Goal: Book appointment/travel/reservation

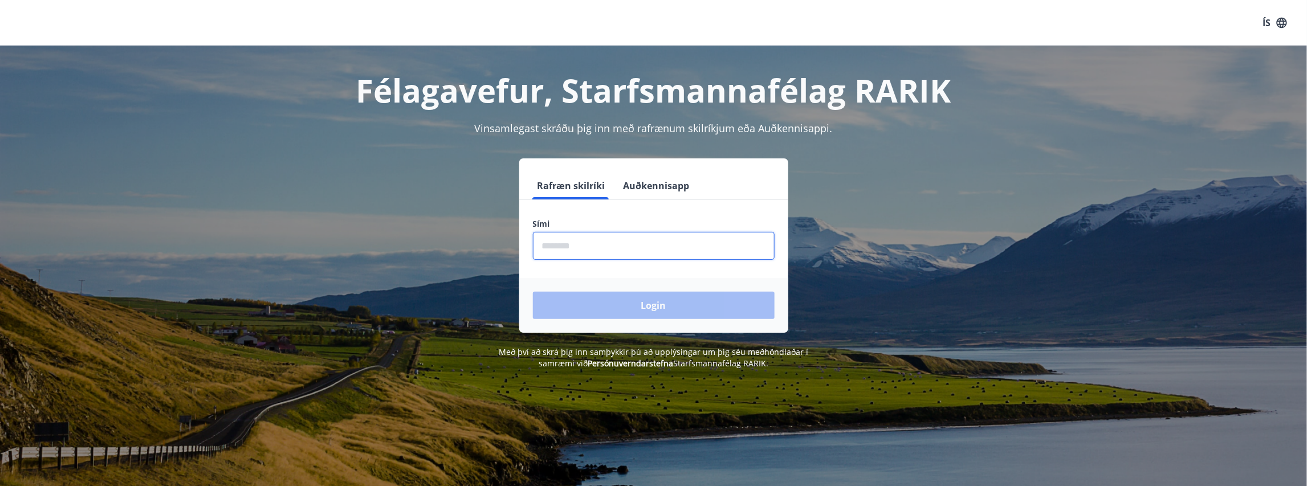
click at [545, 244] on input "phone" at bounding box center [654, 246] width 242 height 28
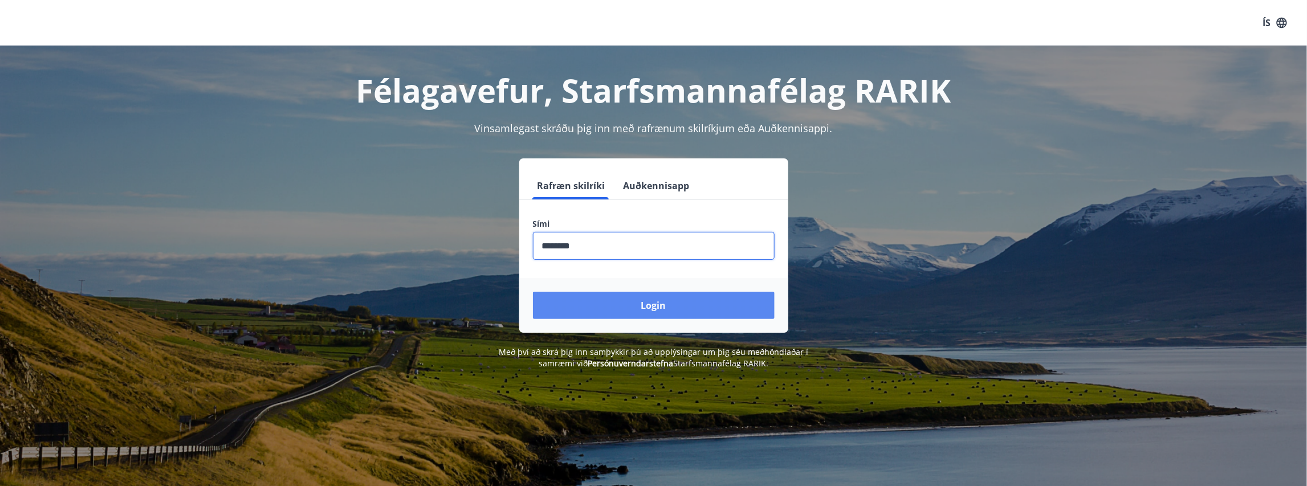
type input "********"
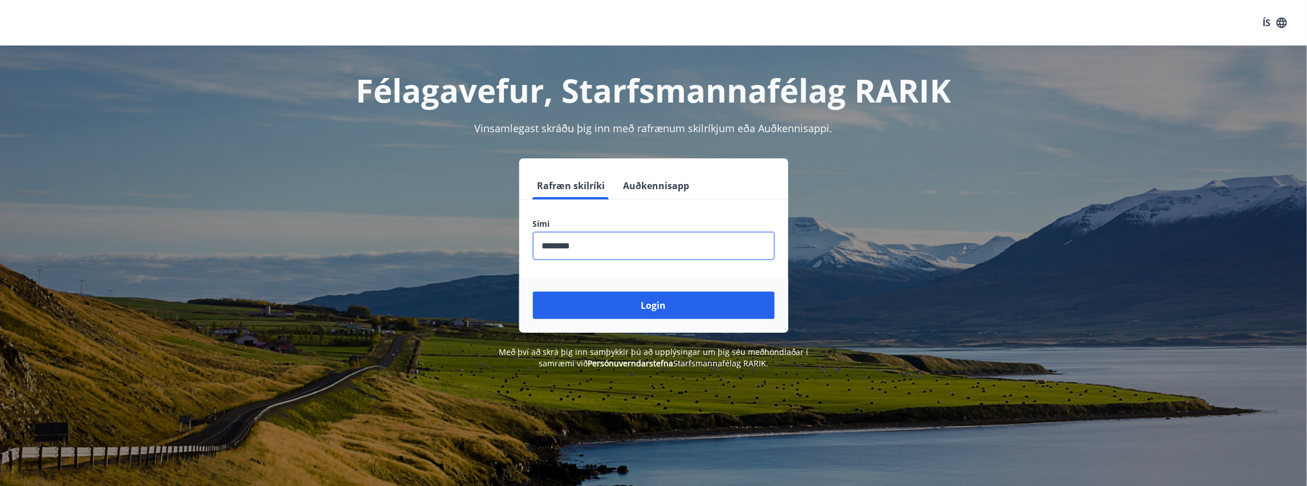
click at [654, 309] on button "Login" at bounding box center [654, 305] width 242 height 27
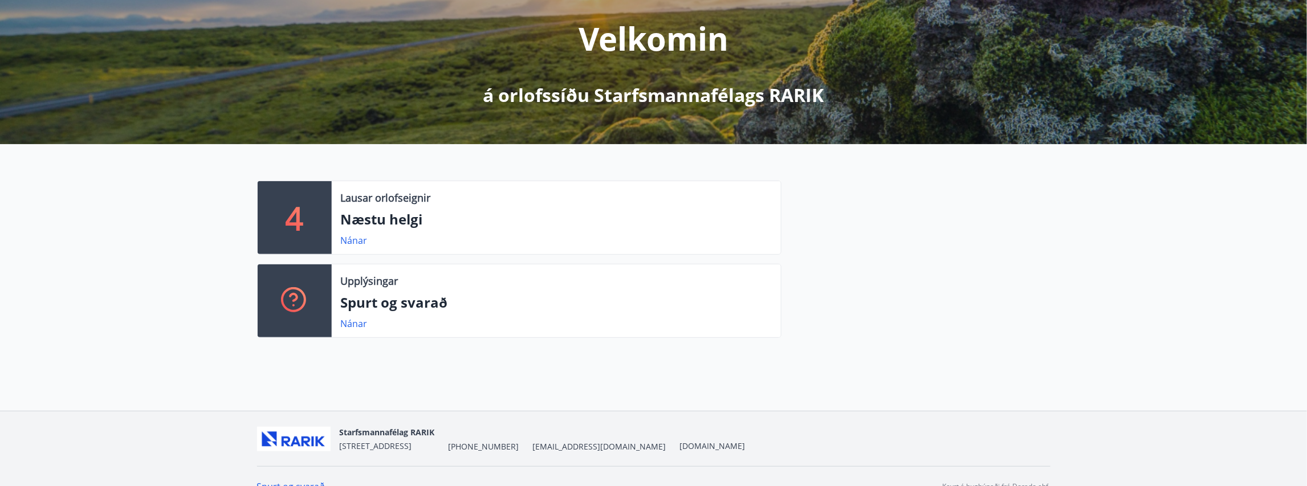
scroll to position [160, 0]
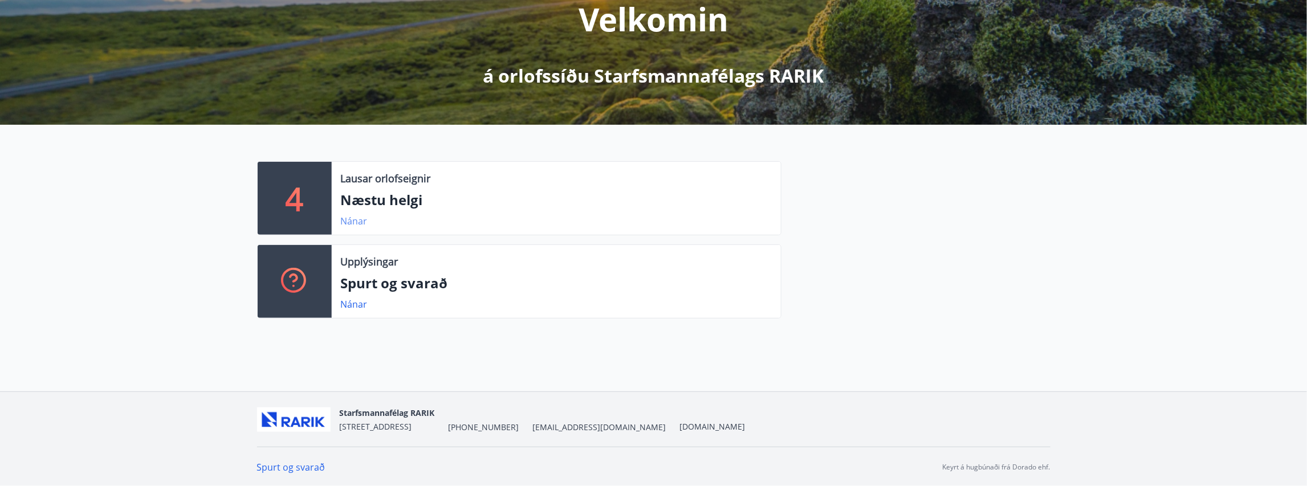
click at [352, 219] on link "Nánar" at bounding box center [354, 221] width 27 height 13
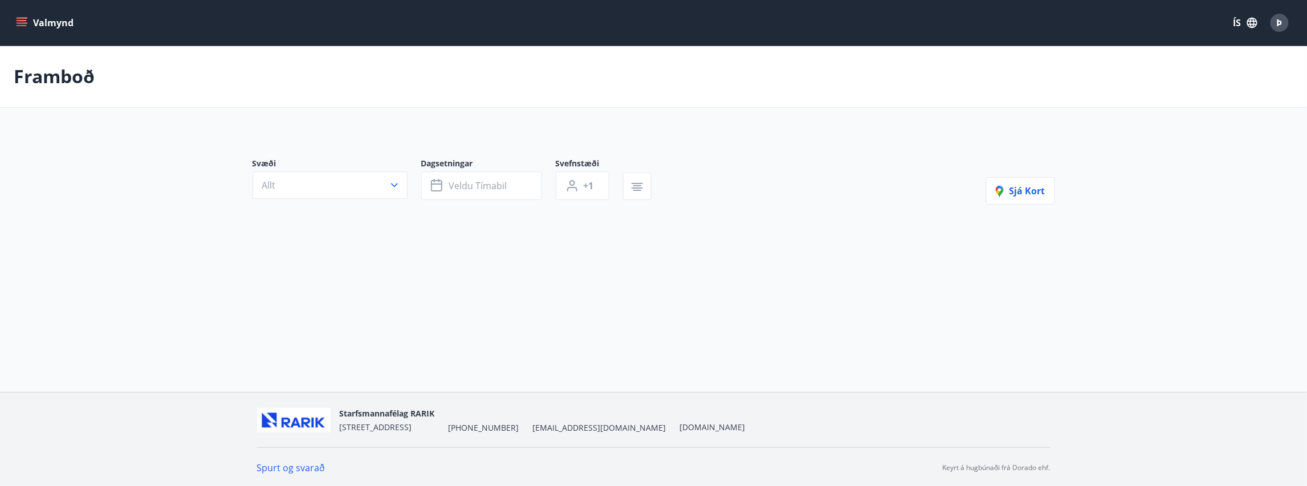
type input "*"
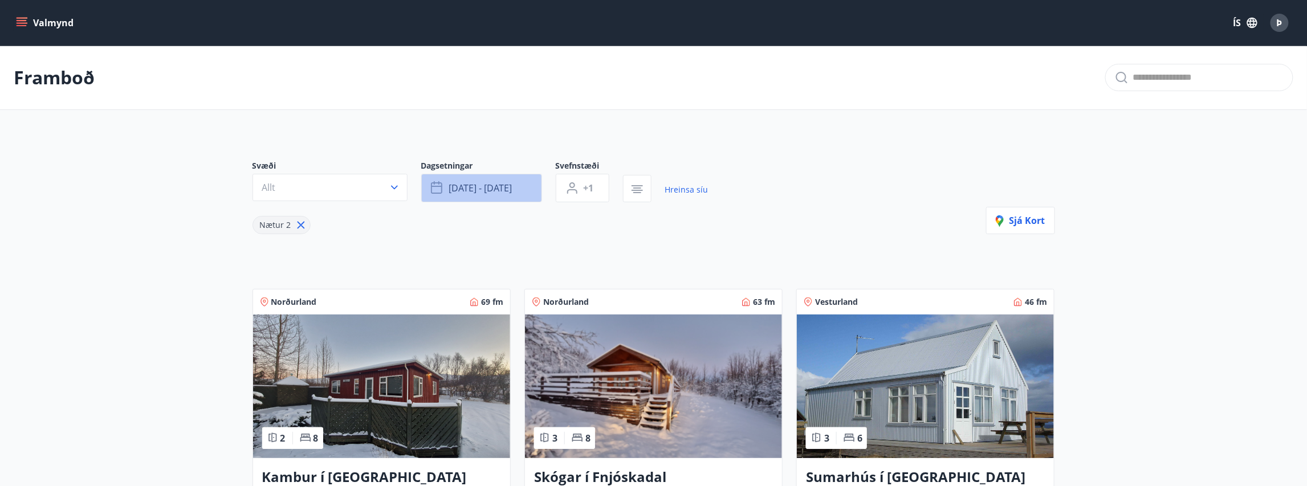
click at [468, 185] on span "[DATE] - [DATE]" at bounding box center [480, 188] width 63 height 13
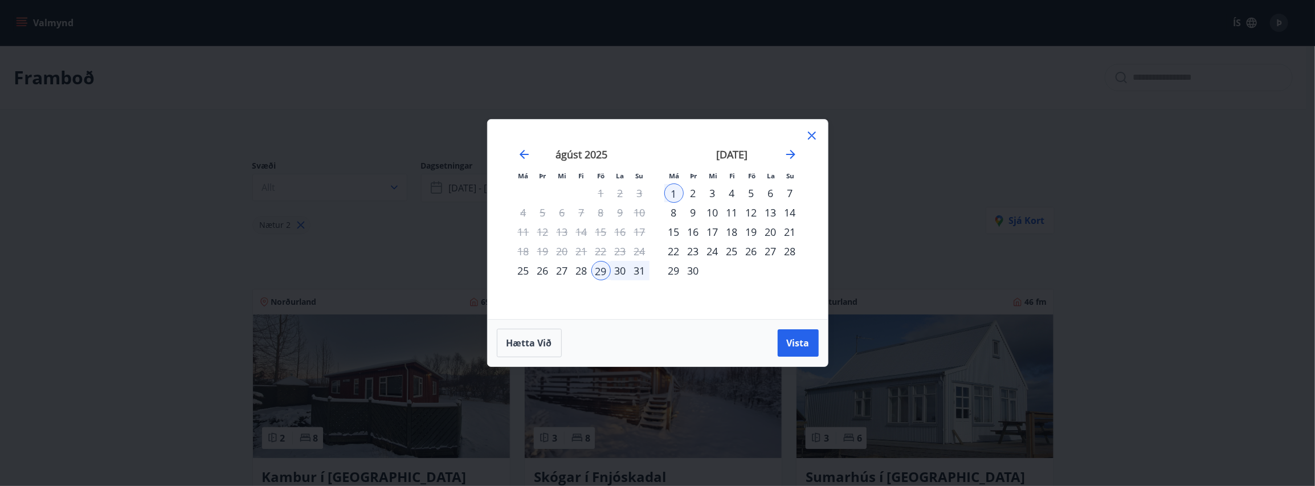
click at [753, 251] on div "26" at bounding box center [751, 251] width 19 height 19
click at [773, 252] on div "27" at bounding box center [770, 251] width 19 height 19
click at [791, 248] on div "28" at bounding box center [790, 251] width 19 height 19
click at [800, 343] on span "Vista" at bounding box center [798, 343] width 23 height 13
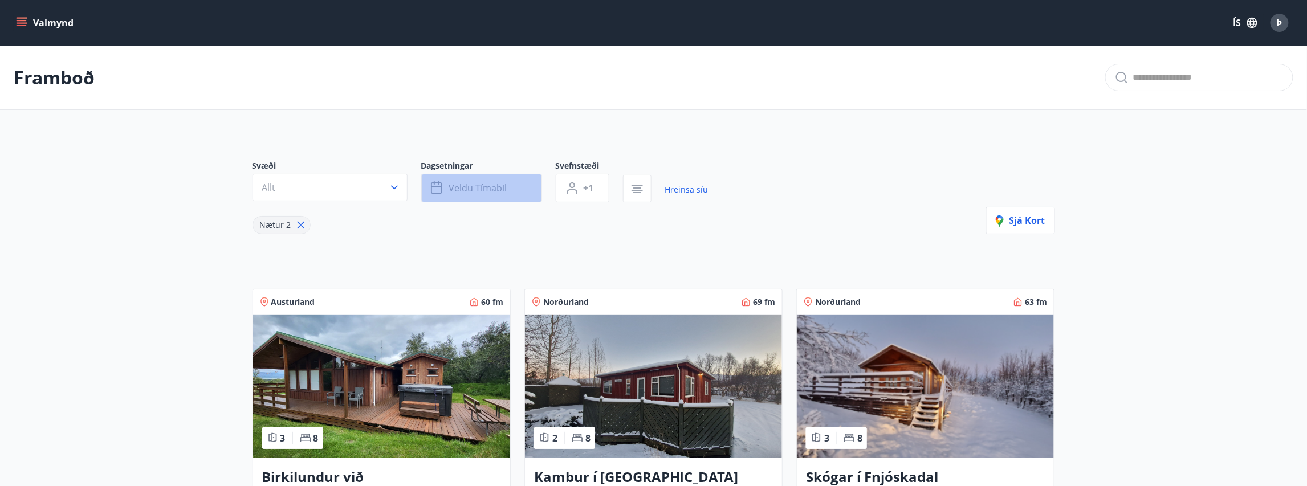
click at [465, 185] on span "Veldu tímabil" at bounding box center [478, 188] width 58 height 13
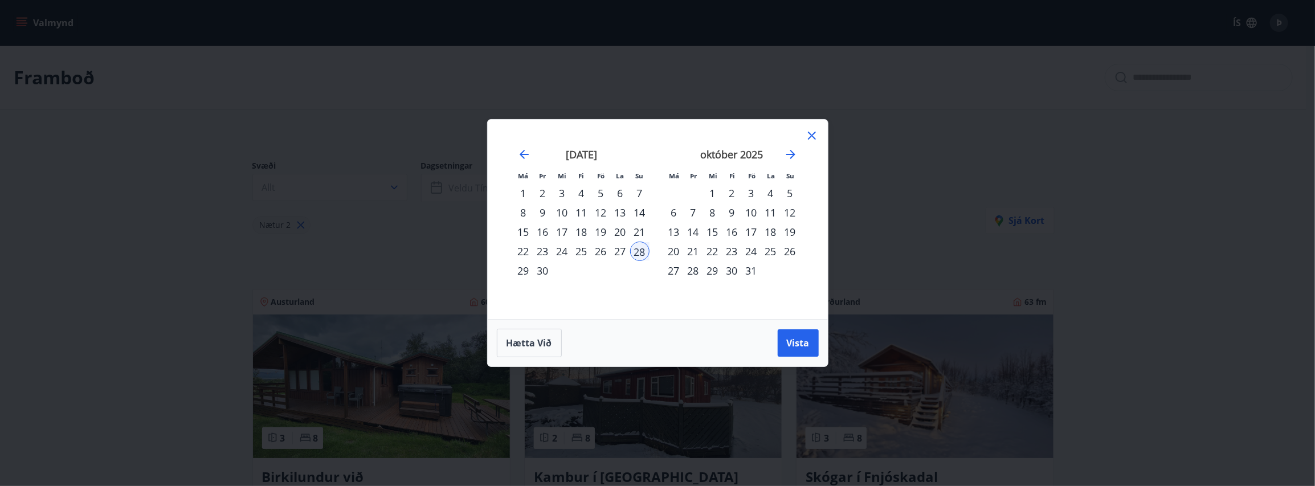
click at [814, 134] on icon at bounding box center [812, 136] width 8 height 8
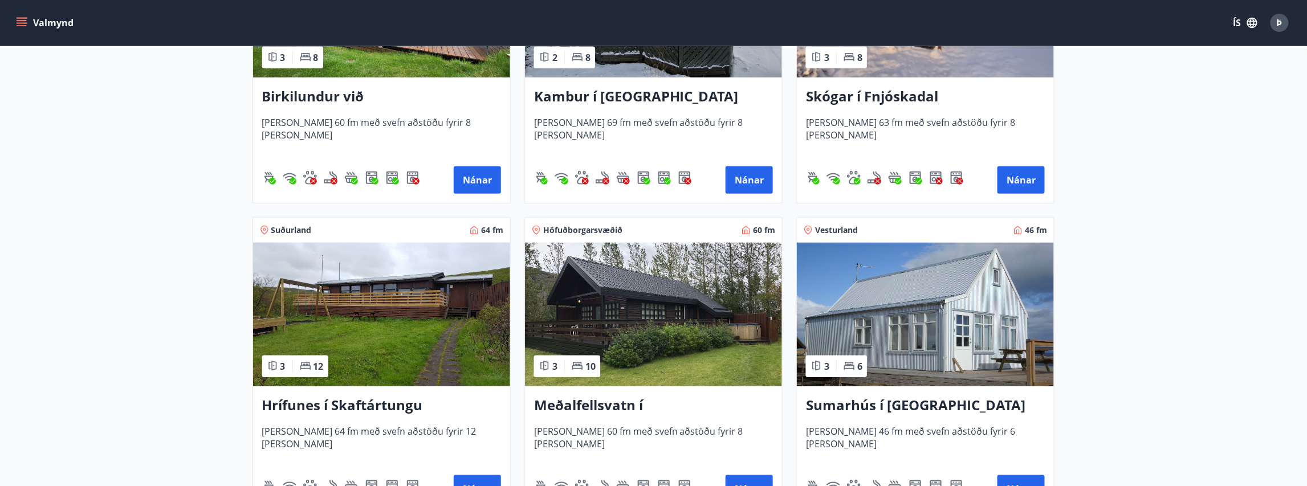
scroll to position [399, 0]
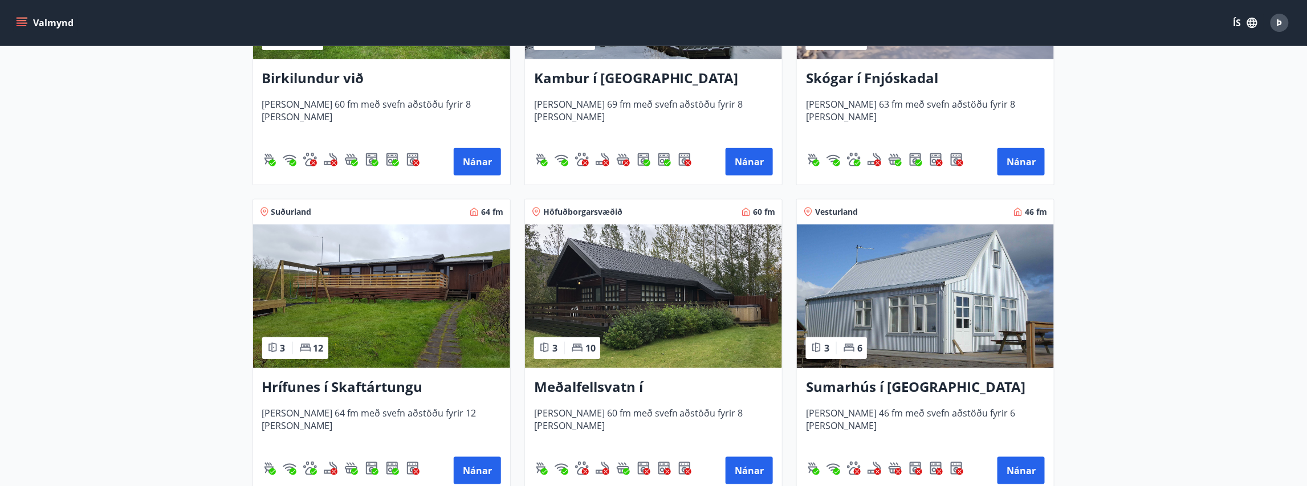
click at [360, 283] on img at bounding box center [381, 297] width 257 height 144
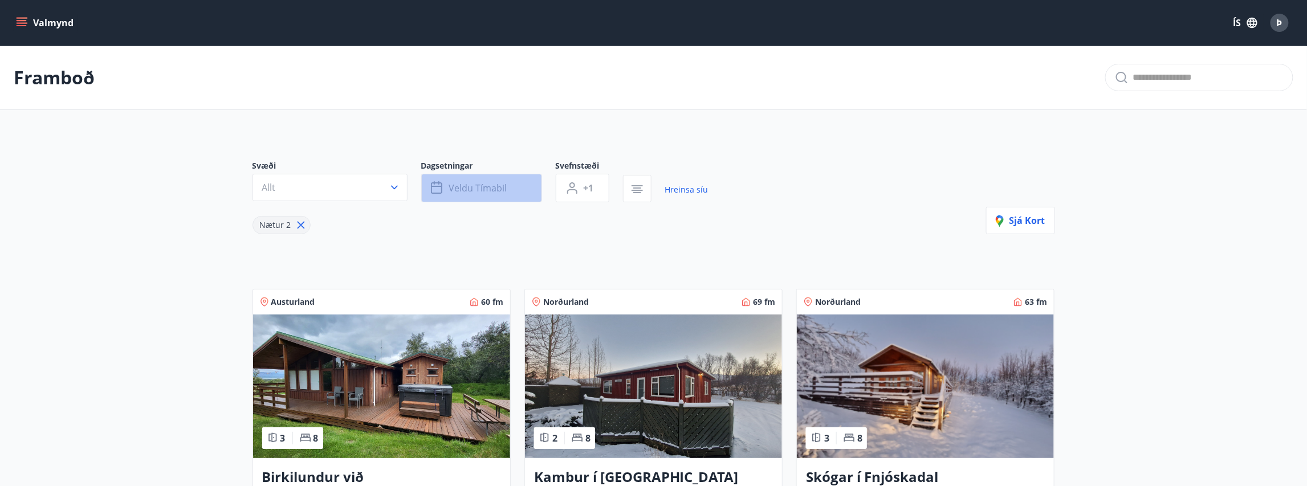
click at [479, 185] on span "Veldu tímabil" at bounding box center [478, 188] width 58 height 13
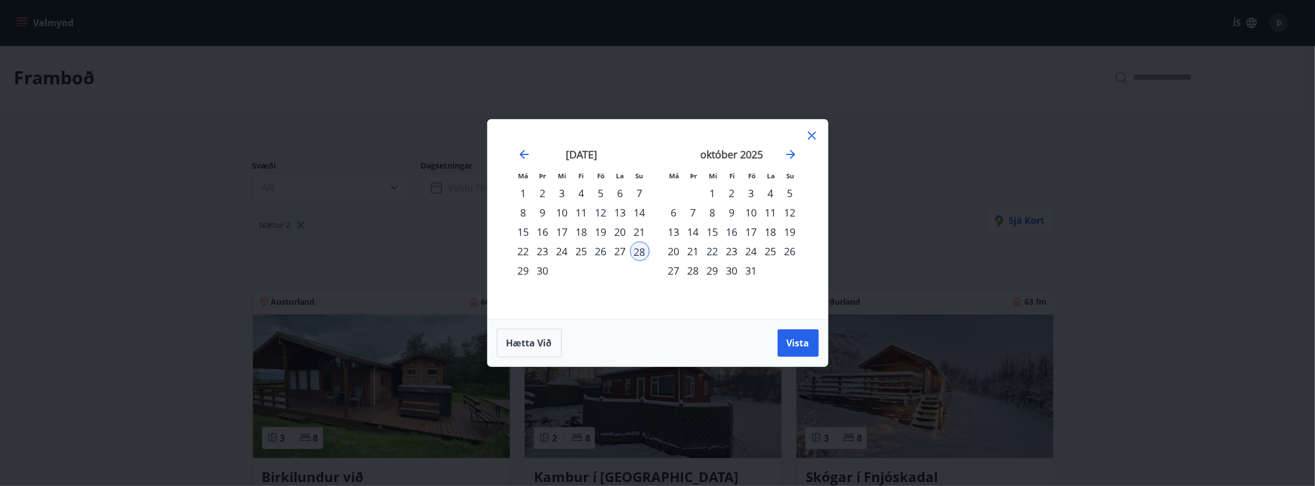
click at [600, 249] on div "26" at bounding box center [601, 251] width 19 height 19
click at [620, 250] on div "27" at bounding box center [620, 251] width 19 height 19
click at [637, 252] on div "28" at bounding box center [639, 251] width 19 height 19
click at [800, 343] on span "Vista" at bounding box center [798, 343] width 23 height 13
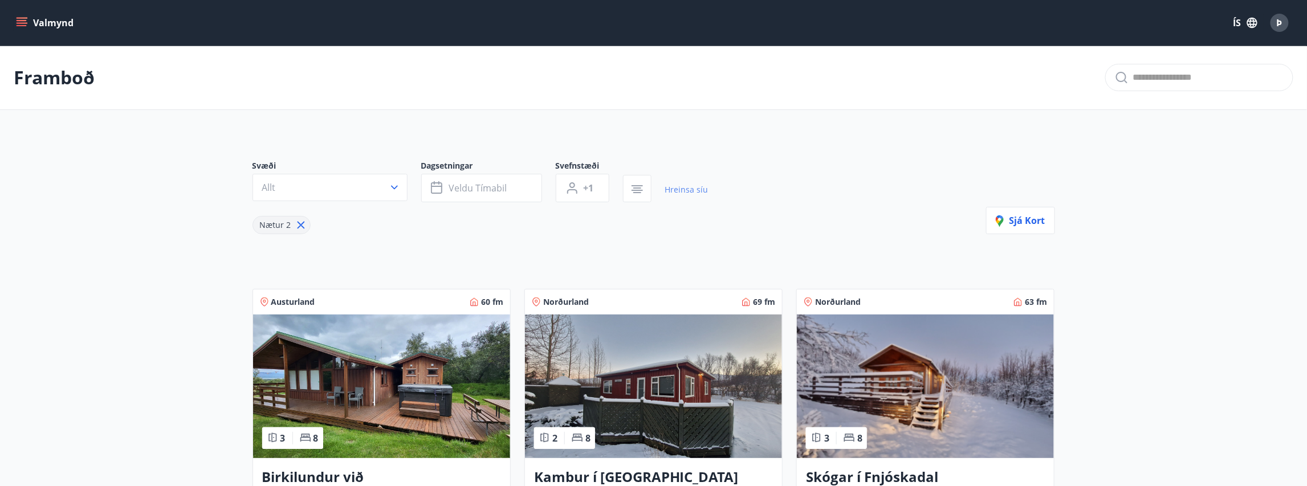
click at [682, 190] on link "Hreinsa síu" at bounding box center [686, 189] width 43 height 25
type input "*"
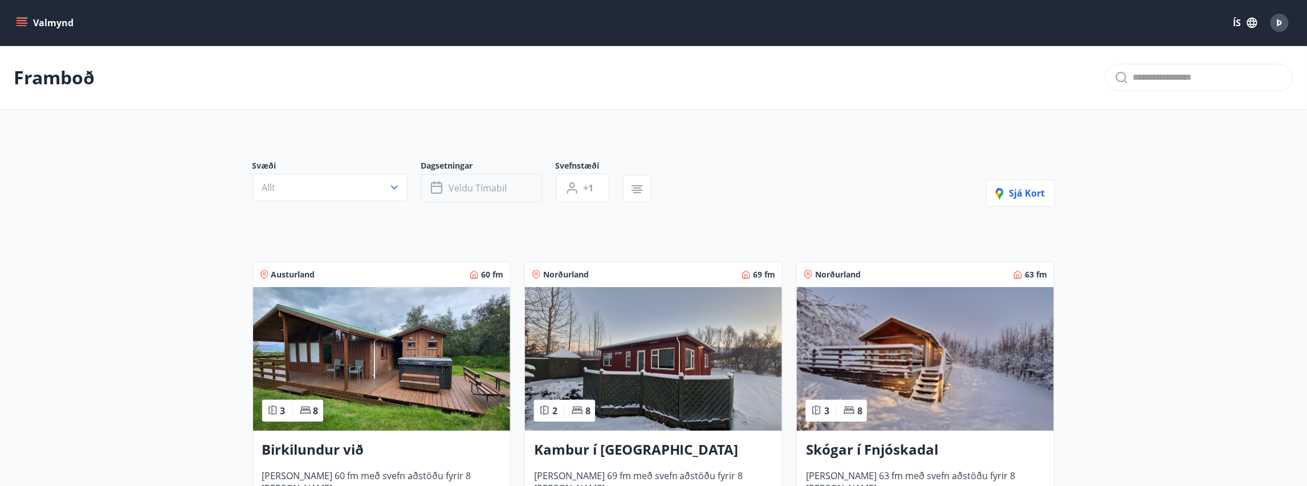
click at [463, 185] on span "Veldu tímabil" at bounding box center [478, 188] width 58 height 13
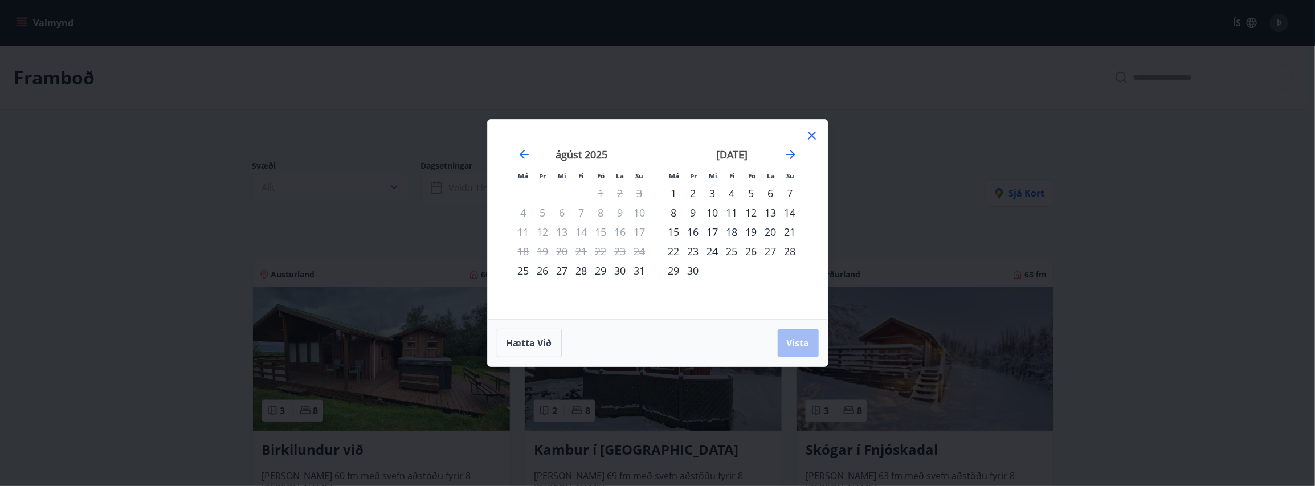
click at [754, 251] on div "26" at bounding box center [751, 251] width 19 height 19
click at [769, 252] on div "27" at bounding box center [770, 251] width 19 height 19
click at [753, 250] on div "26" at bounding box center [751, 251] width 19 height 19
click at [789, 249] on div "28" at bounding box center [790, 251] width 19 height 19
click at [794, 343] on span "Vista" at bounding box center [798, 343] width 23 height 13
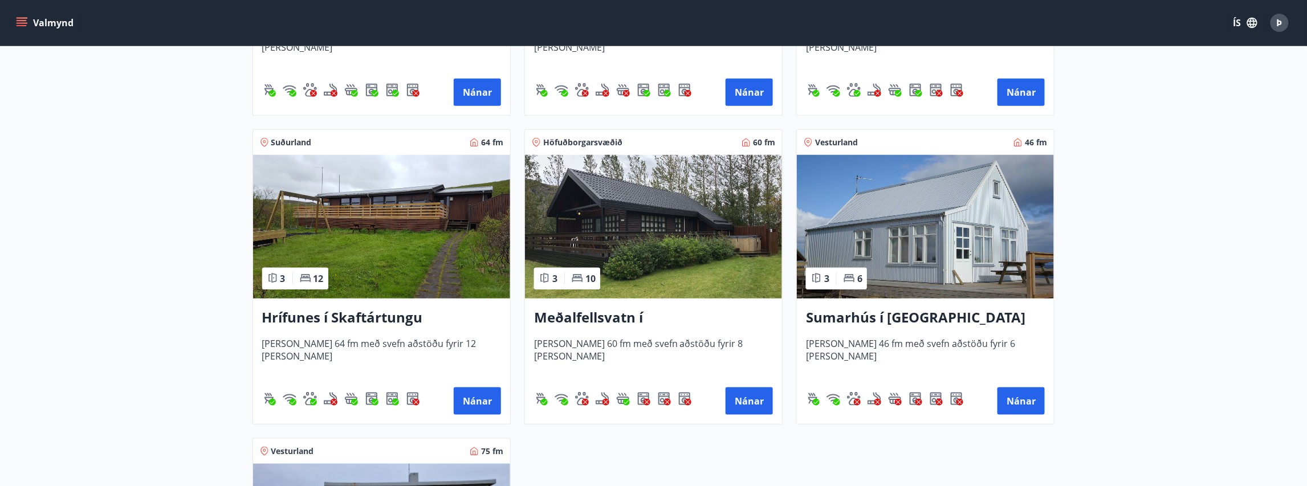
scroll to position [455, 0]
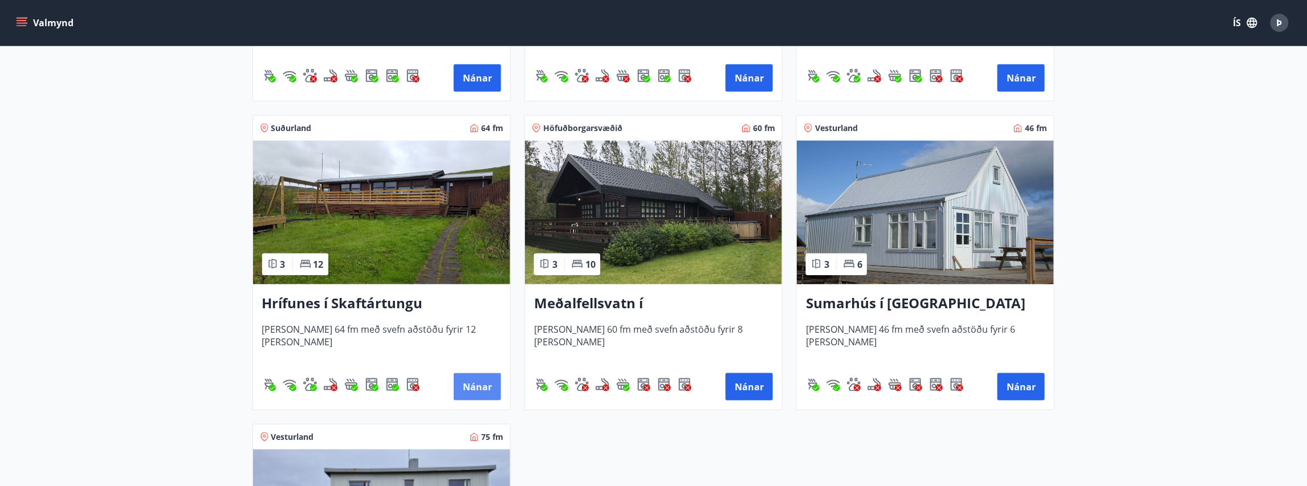
click at [464, 385] on button "Nánar" at bounding box center [477, 386] width 47 height 27
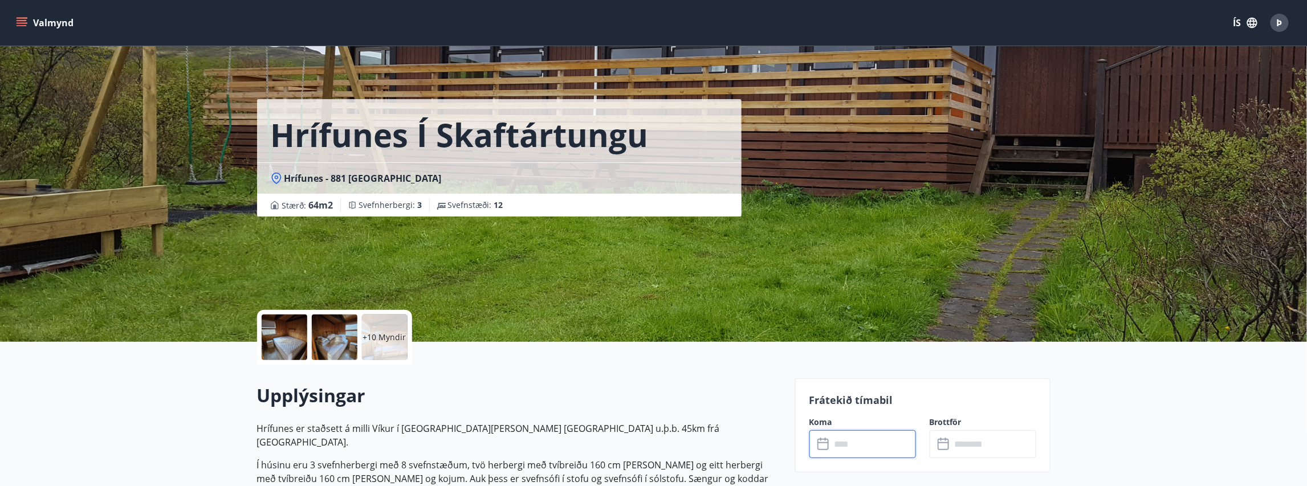
click at [842, 443] on input "text" at bounding box center [873, 444] width 85 height 28
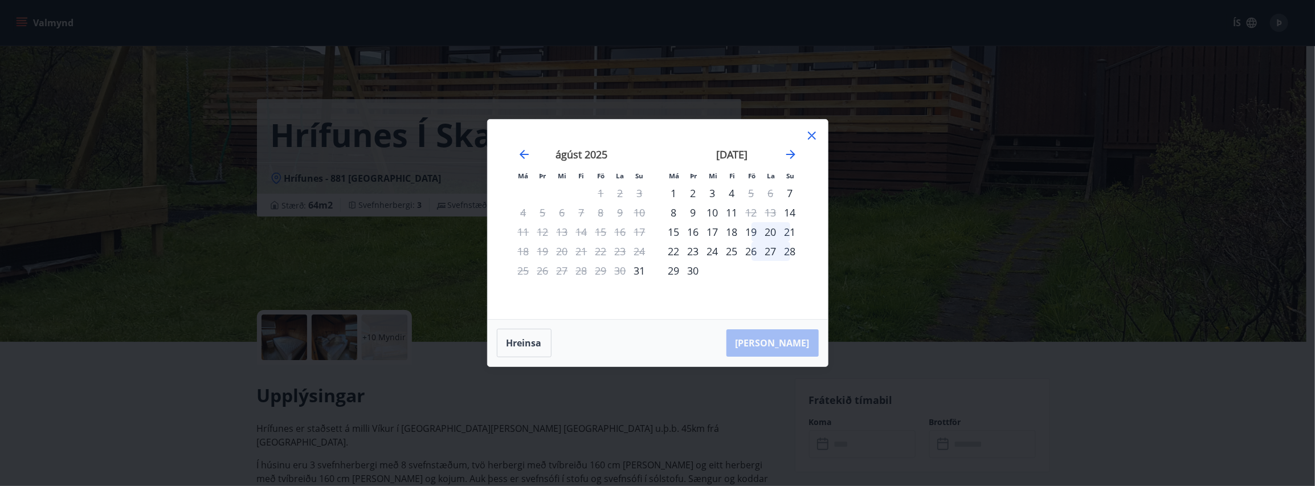
click at [752, 250] on div "26" at bounding box center [751, 251] width 19 height 19
click at [789, 251] on div "28" at bounding box center [790, 251] width 19 height 19
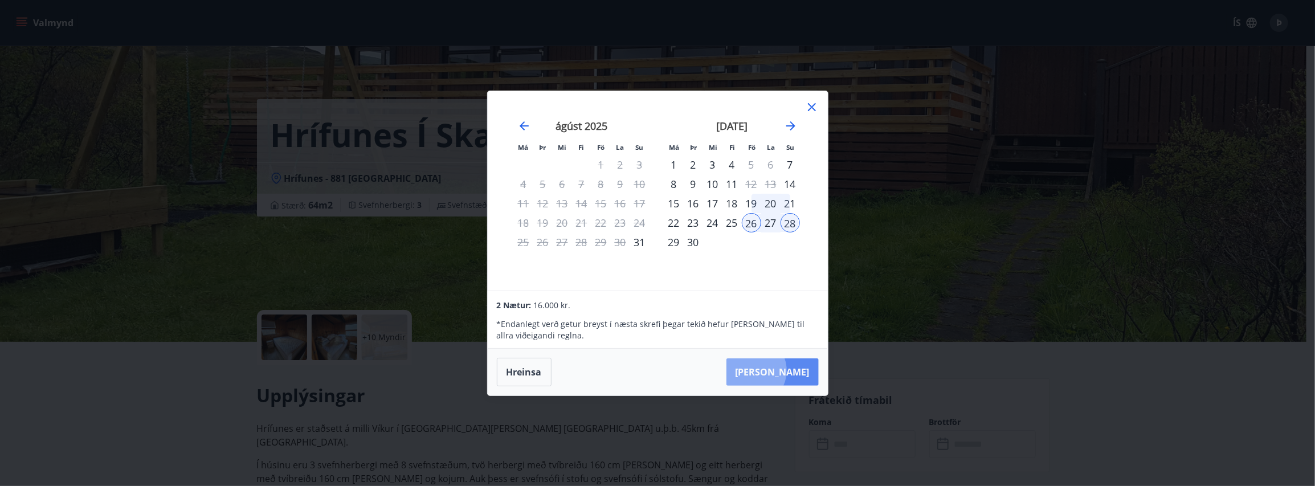
click at [788, 371] on button "[PERSON_NAME]" at bounding box center [773, 371] width 92 height 27
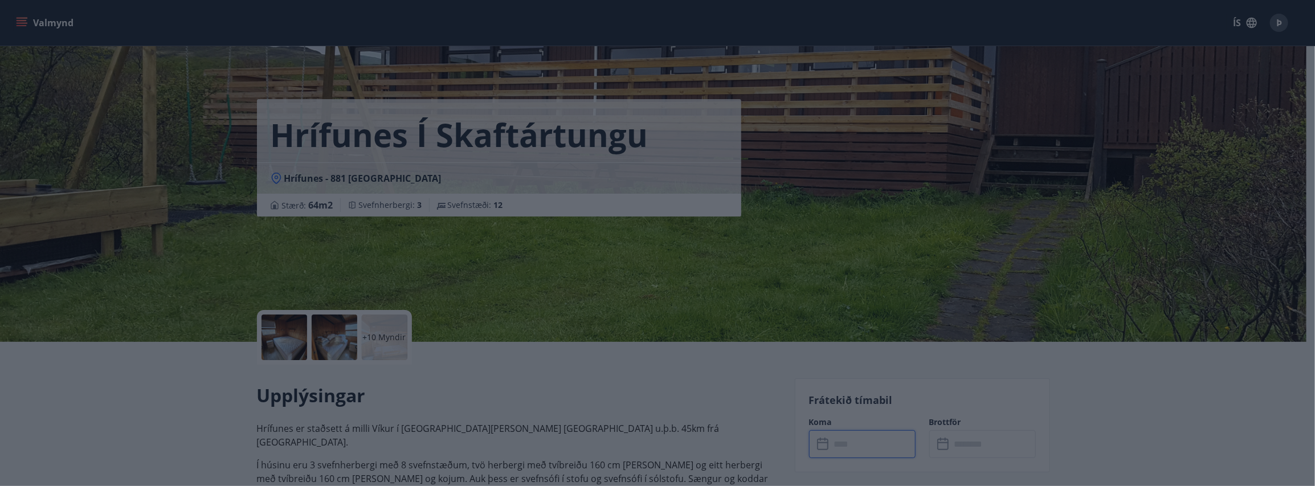
type input "******"
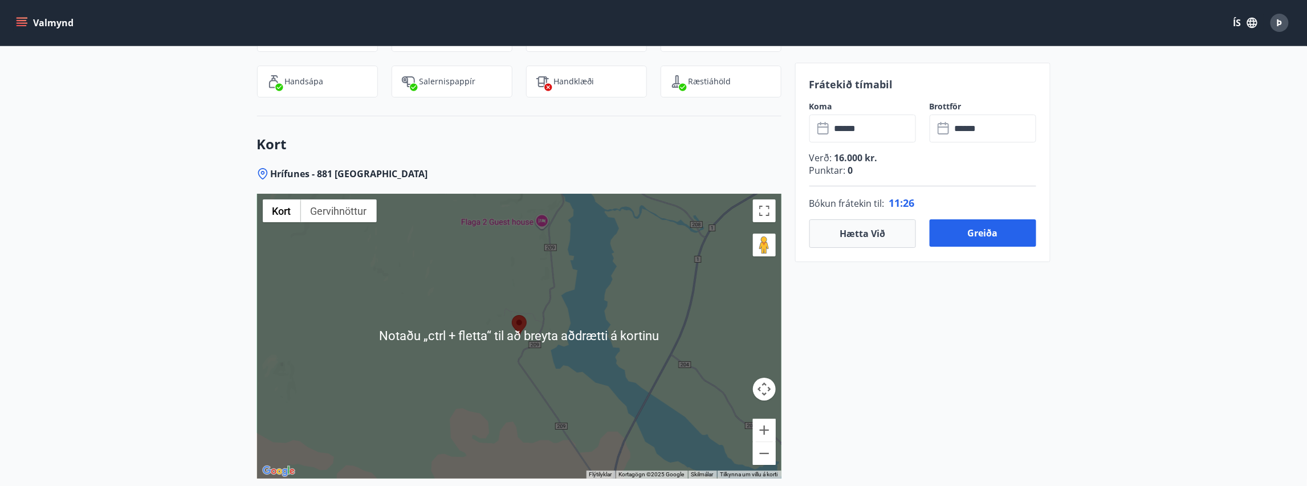
scroll to position [1885, 0]
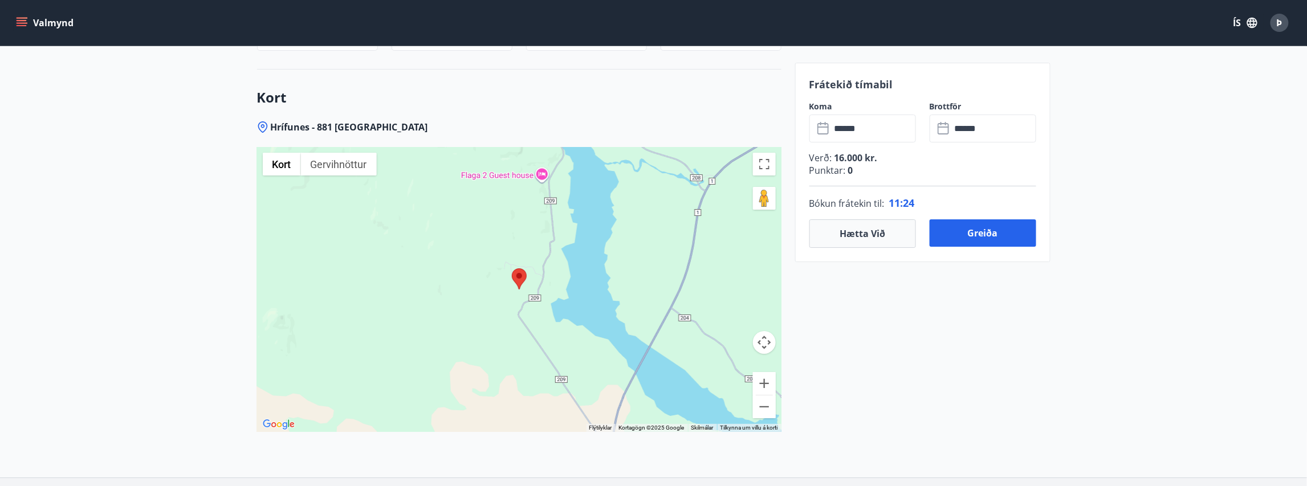
click at [500, 295] on div at bounding box center [519, 289] width 524 height 285
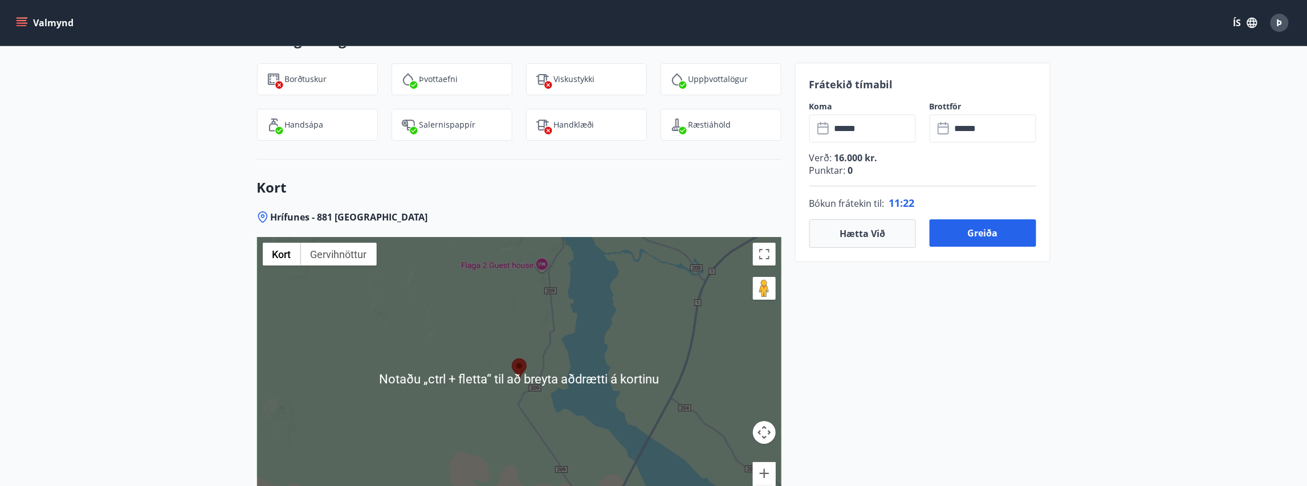
scroll to position [1771, 0]
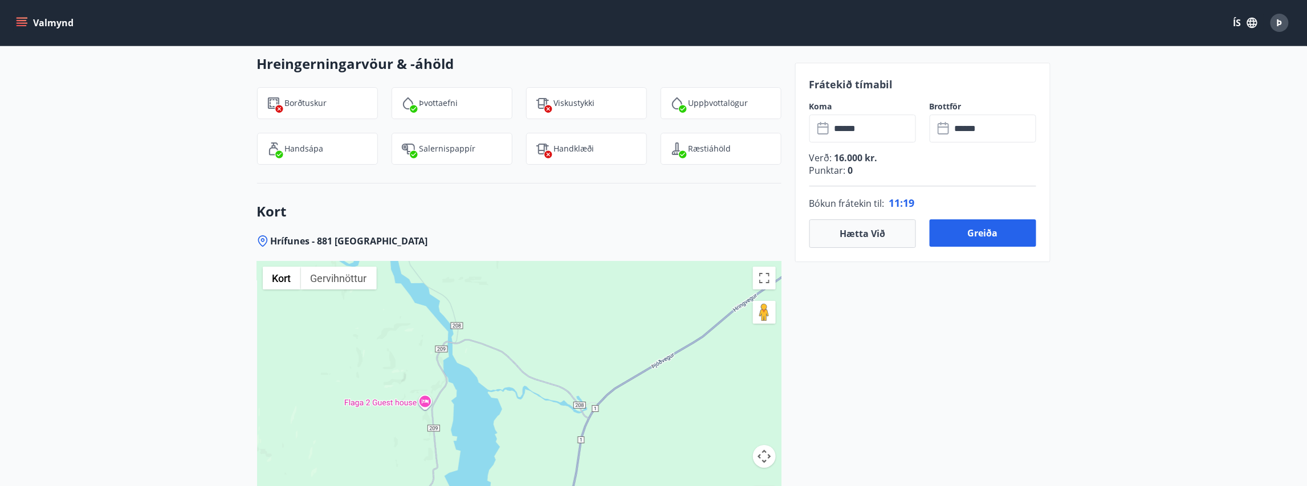
drag, startPoint x: 544, startPoint y: 400, endPoint x: 429, endPoint y: 509, distance: 158.8
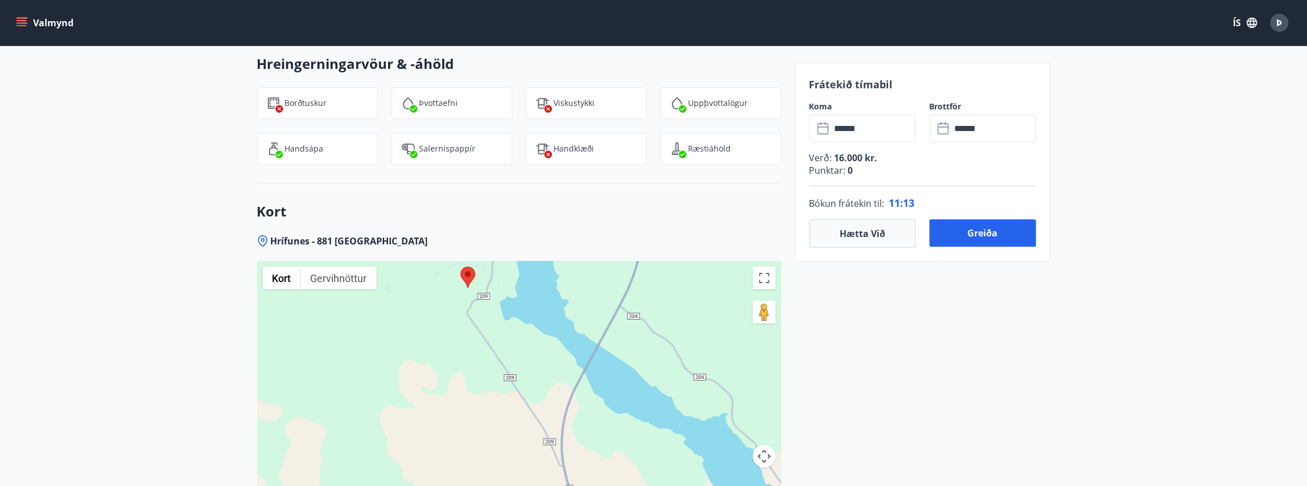
drag, startPoint x: 494, startPoint y: 421, endPoint x: 562, endPoint y: 187, distance: 243.5
click at [562, 187] on div "Kort Hrífunes - 881 Kirkjubæjarklaustri ← Færa til vinstri → Færa til hægri ↑ F…" at bounding box center [519, 388] width 524 height 408
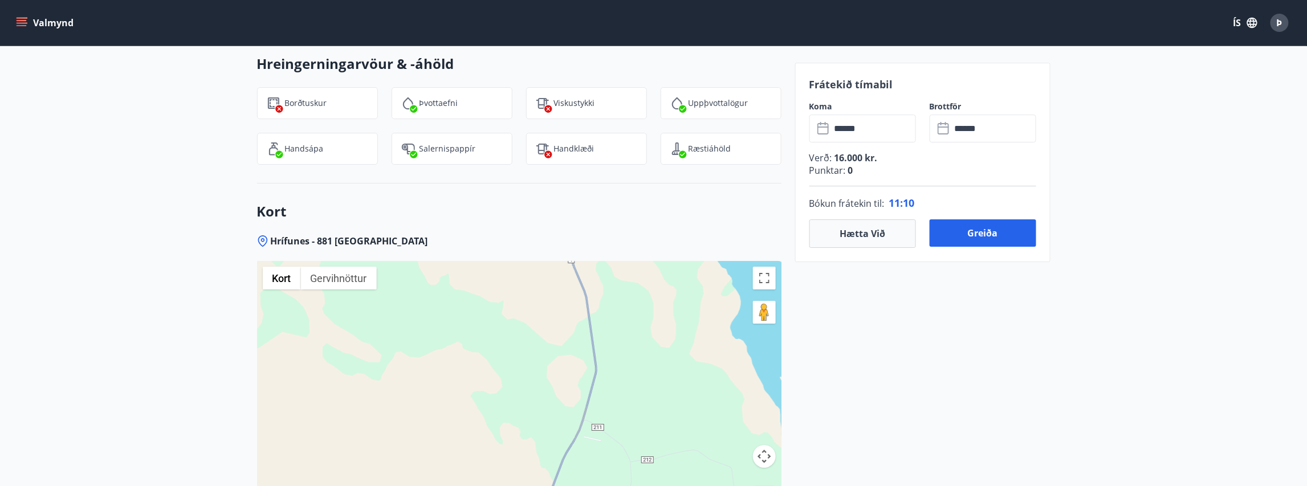
drag, startPoint x: 521, startPoint y: 449, endPoint x: 523, endPoint y: 219, distance: 230.2
click at [523, 235] on div "Hrífunes - 881 Kirkjubæjarklaustri ← Færa til vinstri → Færa til hægri ↑ Færa u…" at bounding box center [519, 413] width 524 height 357
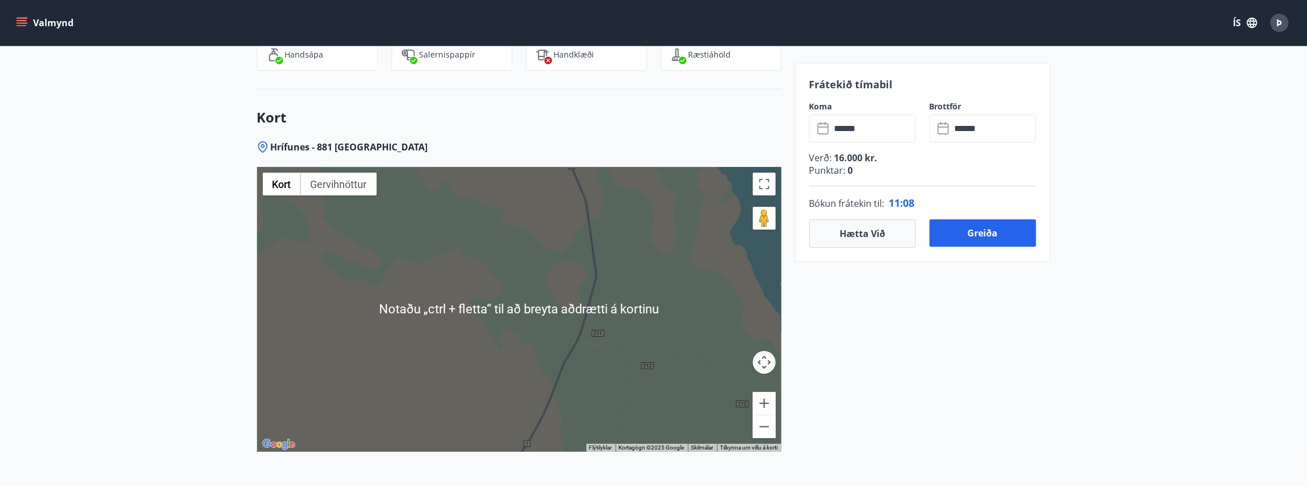
scroll to position [1942, 0]
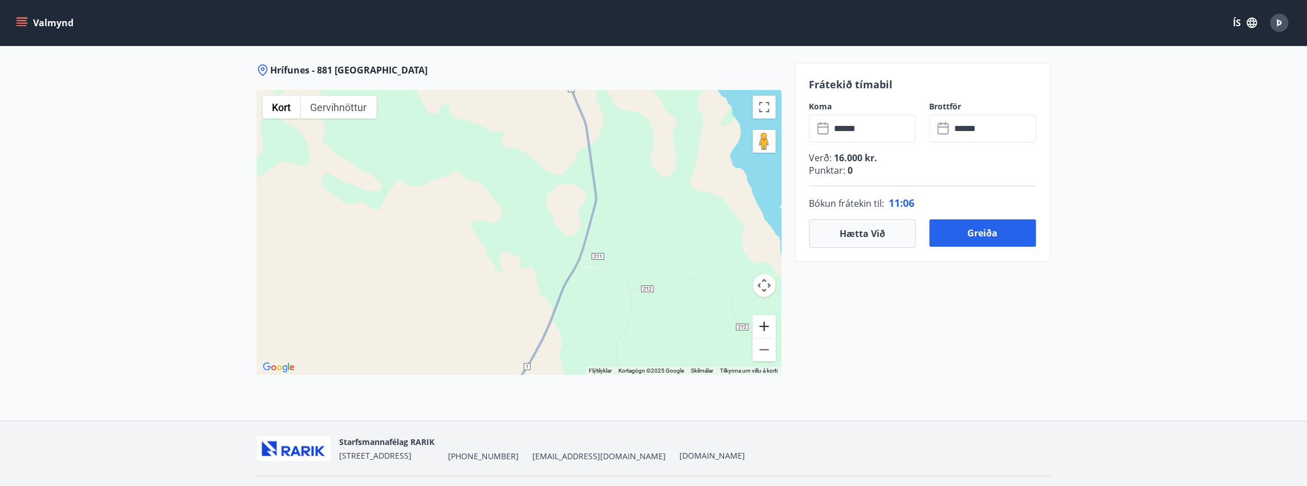
click at [763, 315] on button "Stækka" at bounding box center [764, 326] width 23 height 23
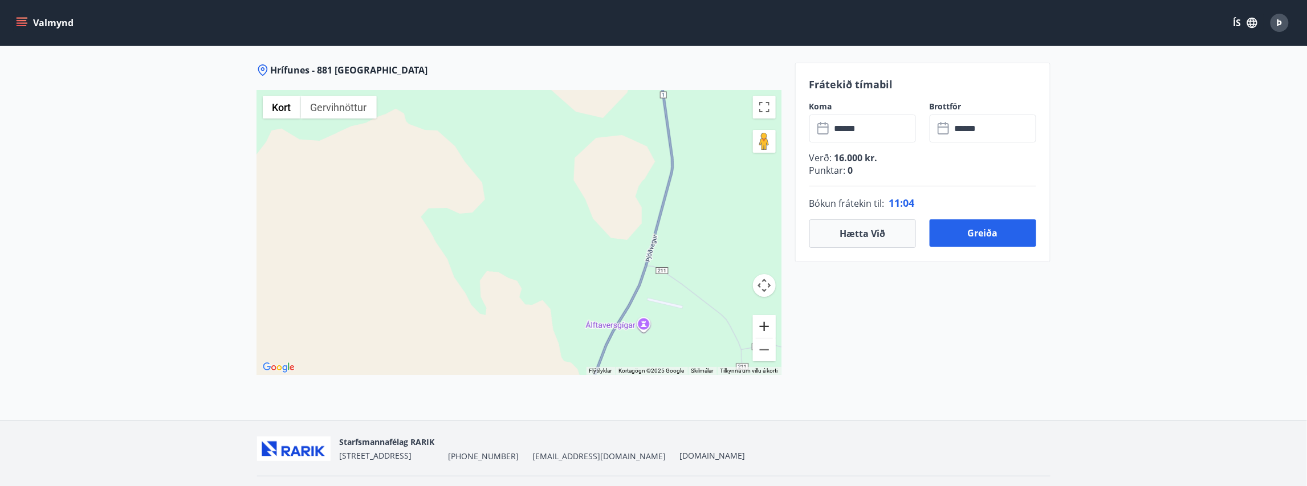
click at [763, 315] on button "Stækka" at bounding box center [764, 326] width 23 height 23
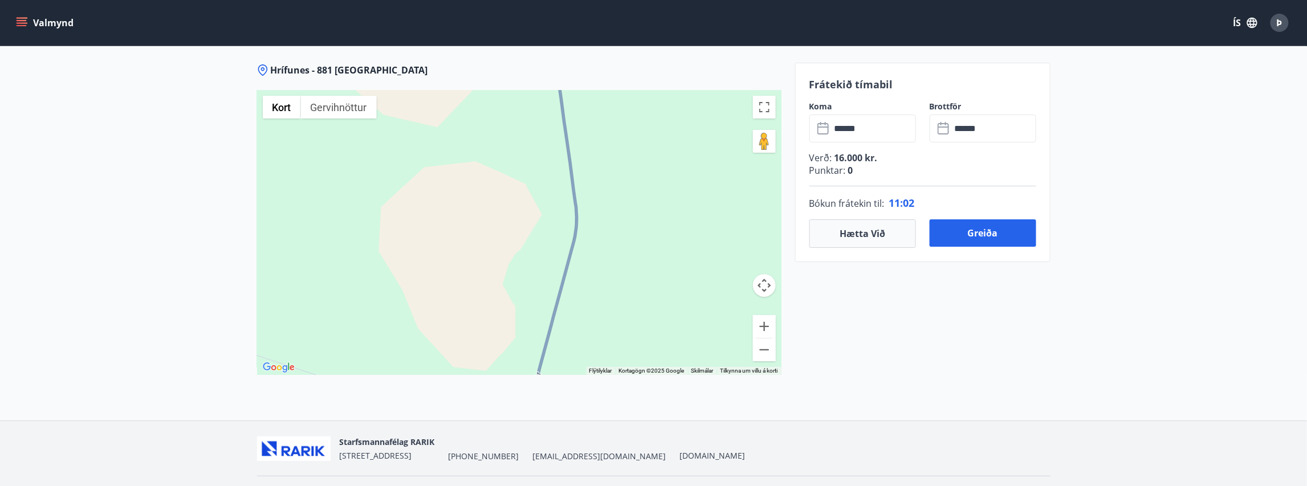
drag, startPoint x: 687, startPoint y: 218, endPoint x: 436, endPoint y: 341, distance: 279.6
click at [436, 341] on div at bounding box center [519, 232] width 524 height 285
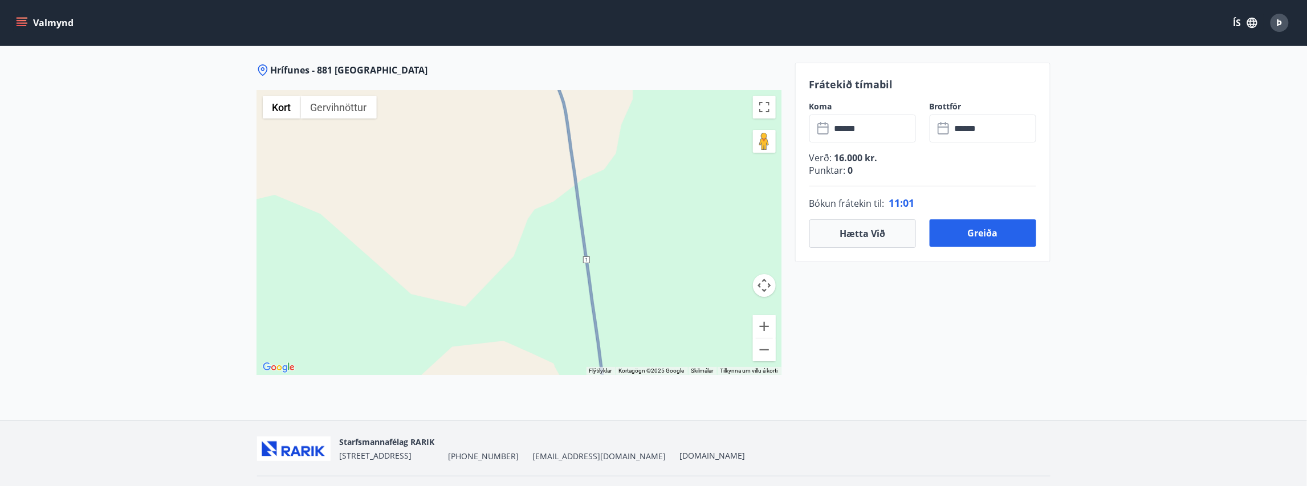
drag, startPoint x: 448, startPoint y: 149, endPoint x: 475, endPoint y: 321, distance: 174.7
click at [475, 321] on div at bounding box center [519, 232] width 524 height 285
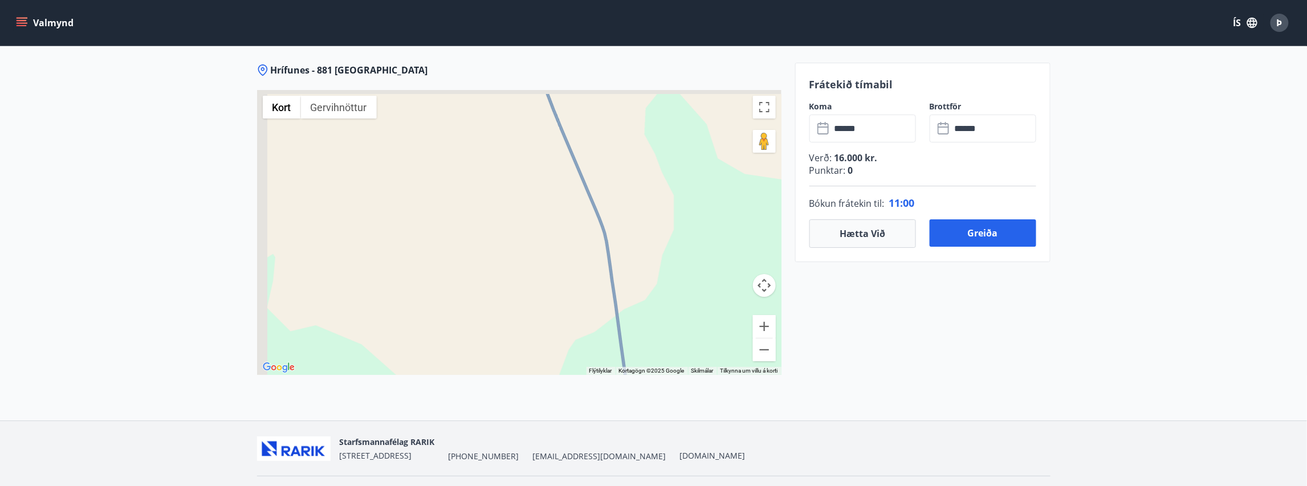
drag, startPoint x: 456, startPoint y: 184, endPoint x: 495, endPoint y: 245, distance: 72.3
click at [500, 315] on div at bounding box center [519, 232] width 524 height 285
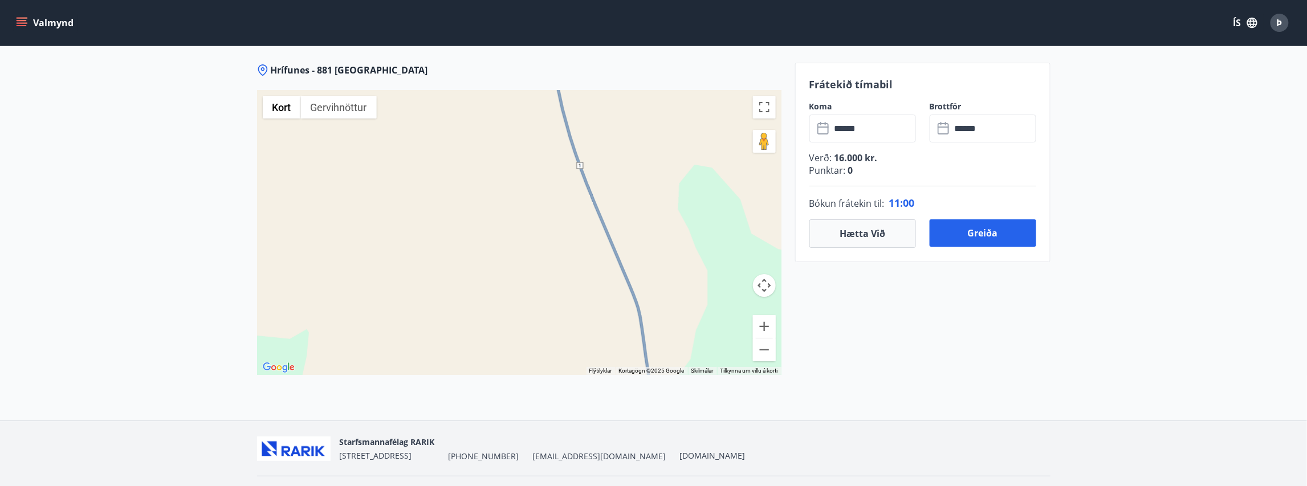
drag, startPoint x: 485, startPoint y: 171, endPoint x: 510, endPoint y: 233, distance: 66.5
click at [525, 288] on div at bounding box center [519, 232] width 524 height 285
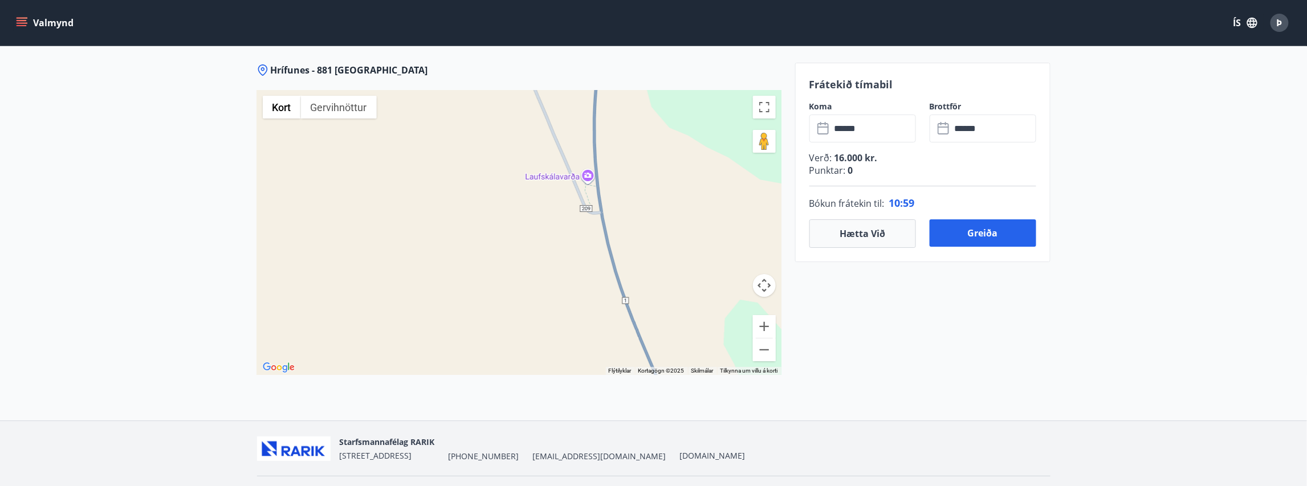
drag, startPoint x: 479, startPoint y: 171, endPoint x: 521, endPoint y: 257, distance: 95.8
click at [521, 257] on div at bounding box center [519, 232] width 524 height 285
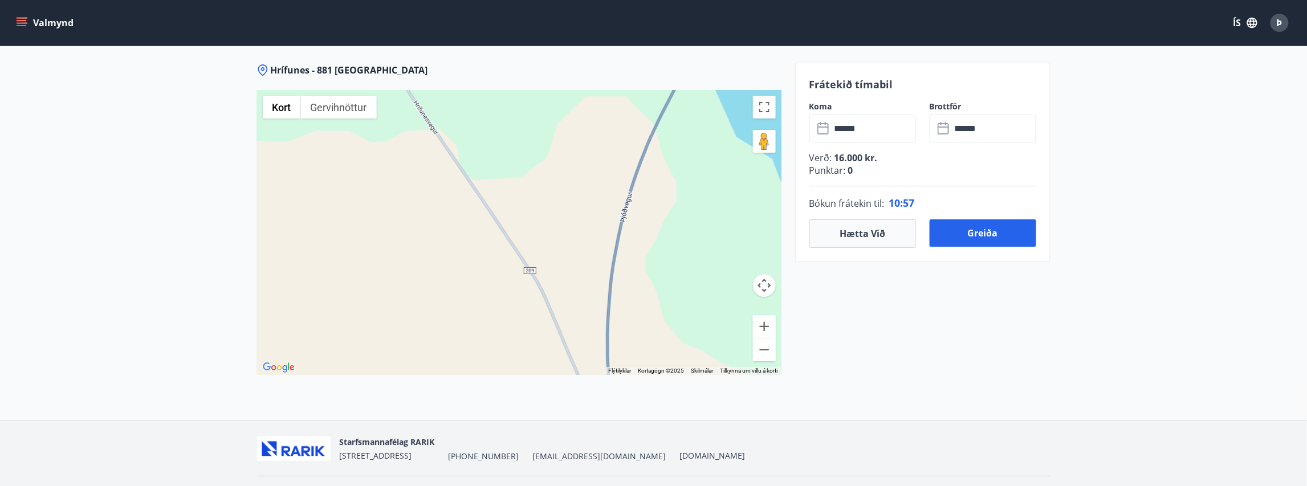
drag, startPoint x: 480, startPoint y: 101, endPoint x: 490, endPoint y: 291, distance: 190.6
click at [494, 317] on div at bounding box center [519, 232] width 524 height 285
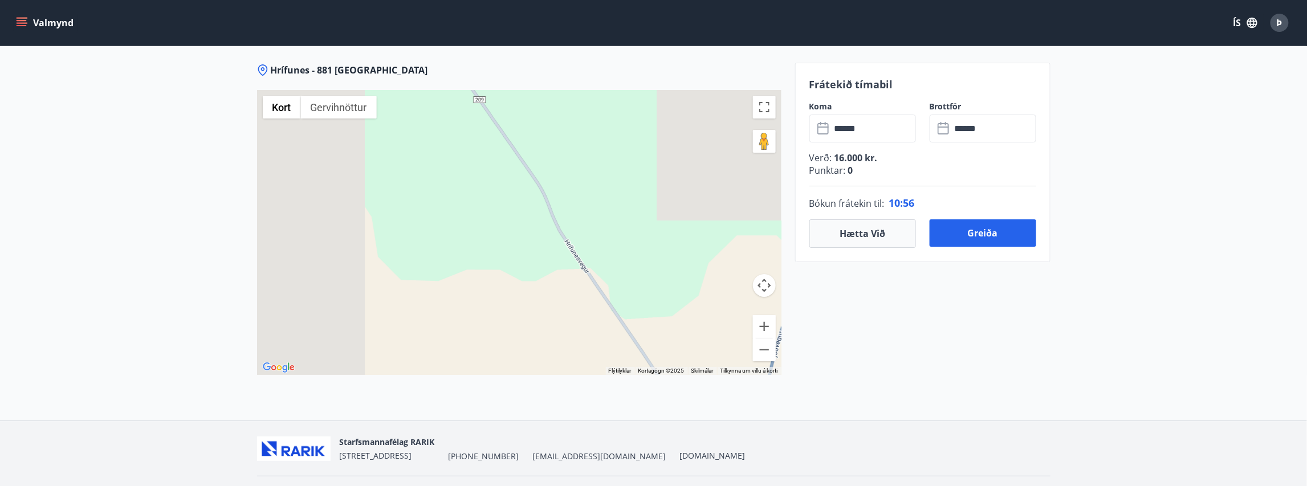
drag, startPoint x: 446, startPoint y: 186, endPoint x: 618, endPoint y: 354, distance: 240.6
click at [618, 354] on div "Hrífunes - 881 Kirkjubæjarklaustri ← Færa til vinstri → Færa til hægri ↑ Færa u…" at bounding box center [519, 242] width 524 height 357
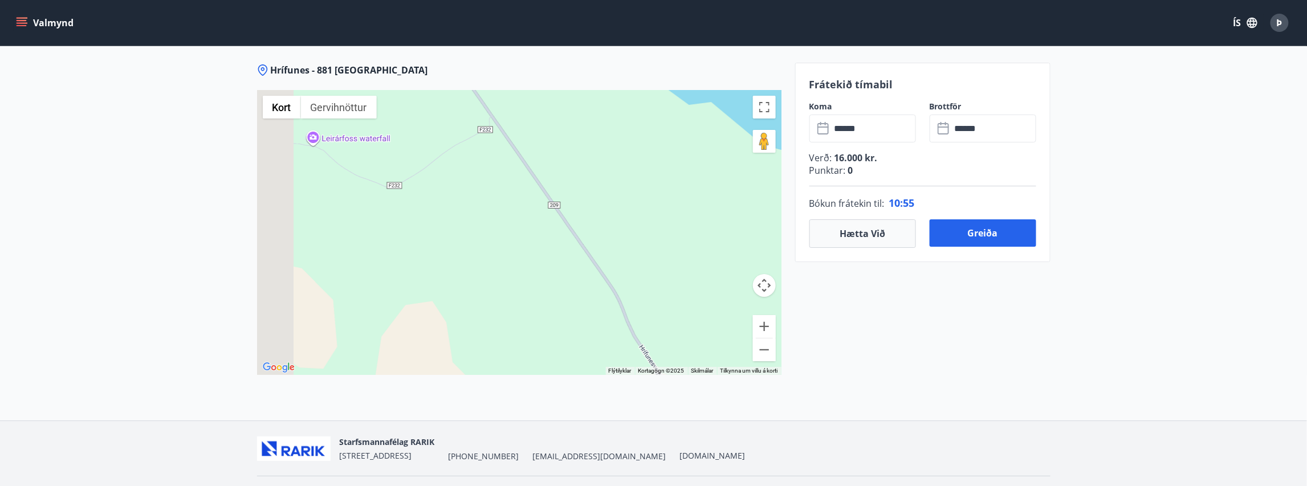
drag, startPoint x: 490, startPoint y: 199, endPoint x: 574, endPoint y: 327, distance: 153.8
click at [576, 331] on div at bounding box center [519, 232] width 524 height 285
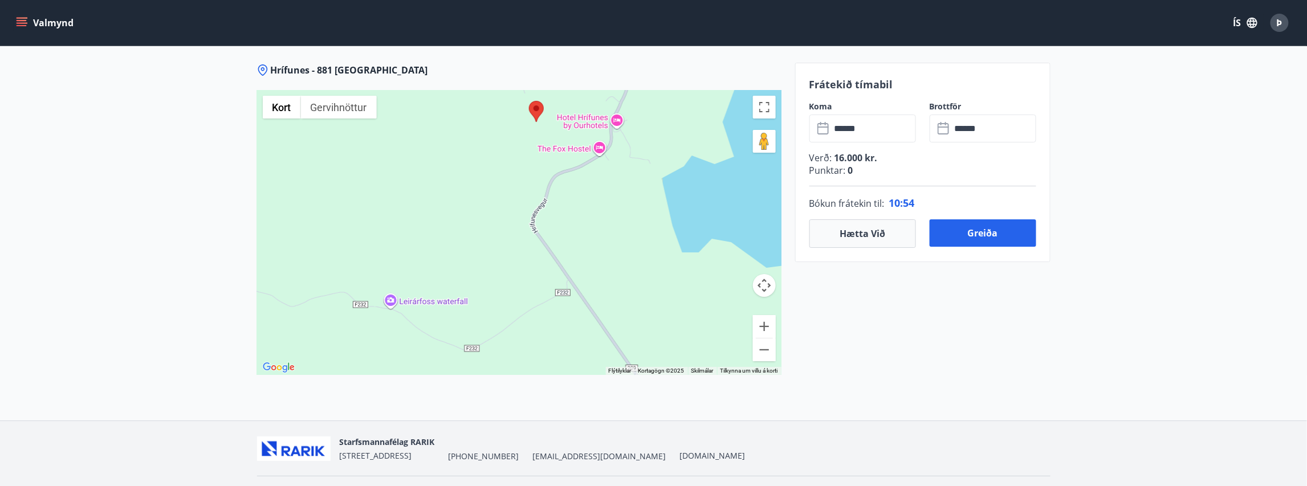
drag, startPoint x: 459, startPoint y: 167, endPoint x: 507, endPoint y: 288, distance: 130.7
click at [507, 288] on div at bounding box center [519, 232] width 524 height 285
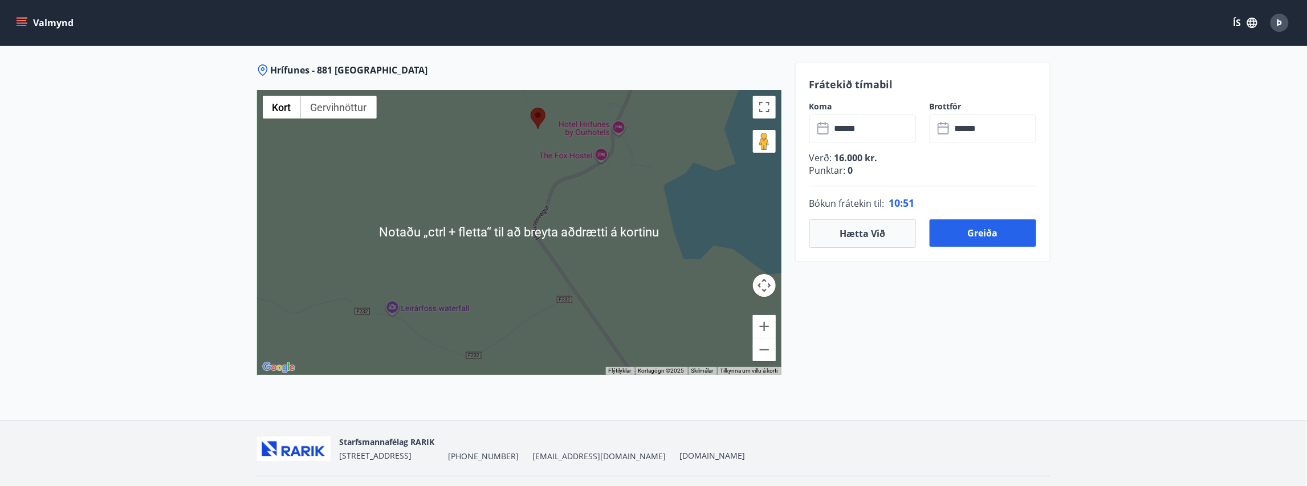
click at [553, 301] on div at bounding box center [519, 232] width 524 height 285
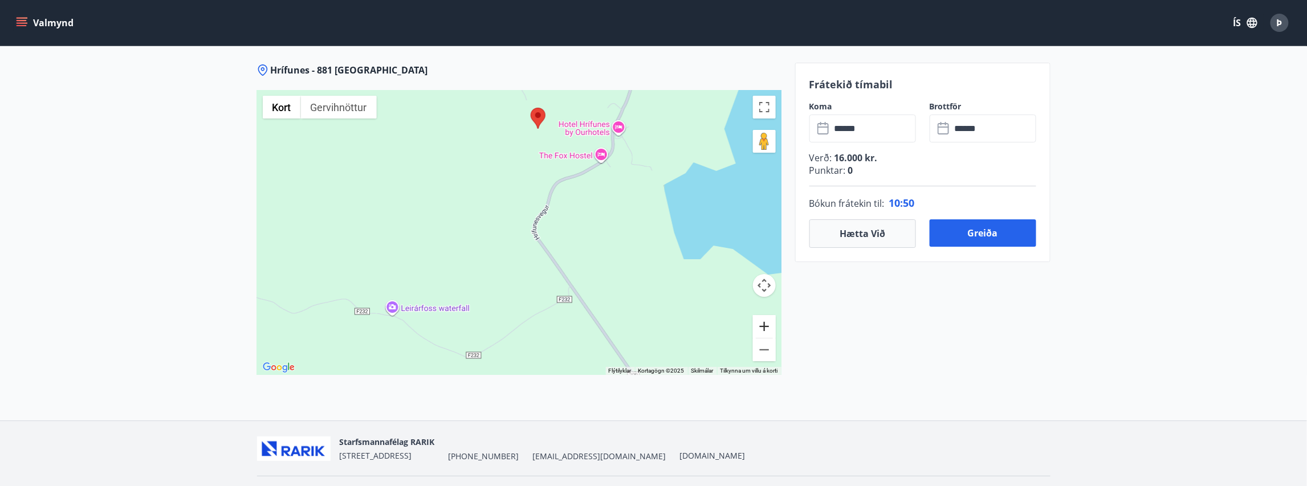
click at [761, 315] on button "Stækka" at bounding box center [764, 326] width 23 height 23
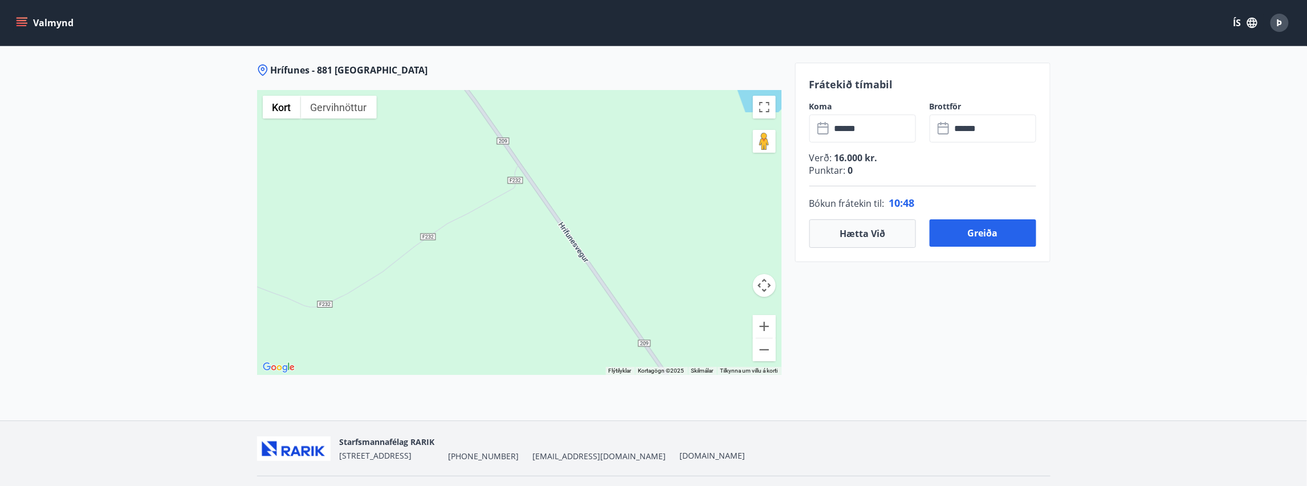
drag, startPoint x: 560, startPoint y: 310, endPoint x: 453, endPoint y: 129, distance: 210.0
click at [453, 129] on div at bounding box center [519, 232] width 524 height 285
click at [762, 315] on button "Stækka" at bounding box center [764, 326] width 23 height 23
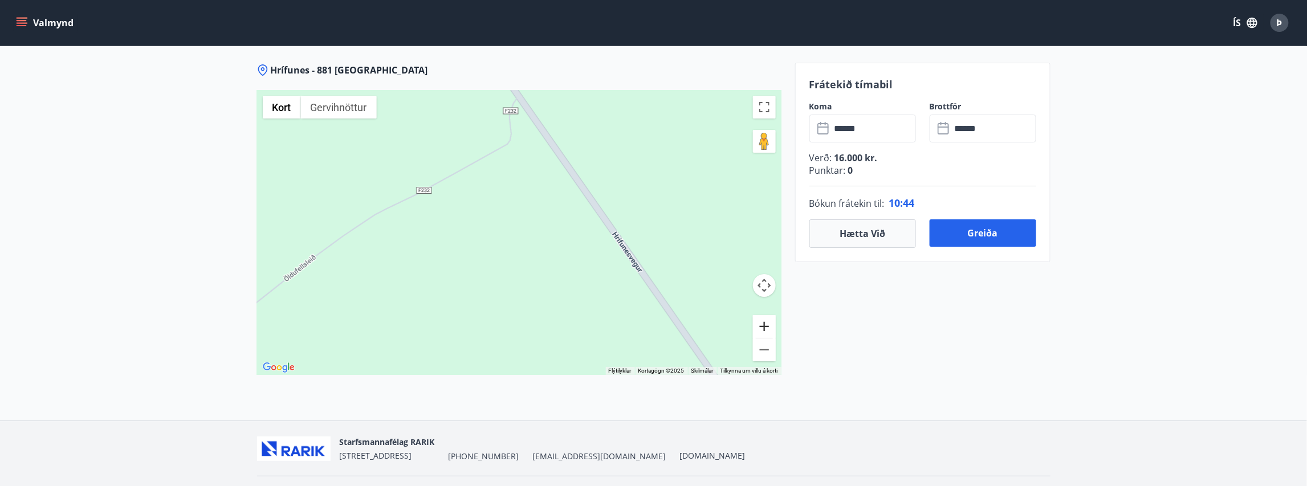
click at [762, 315] on button "Stækka" at bounding box center [764, 326] width 23 height 23
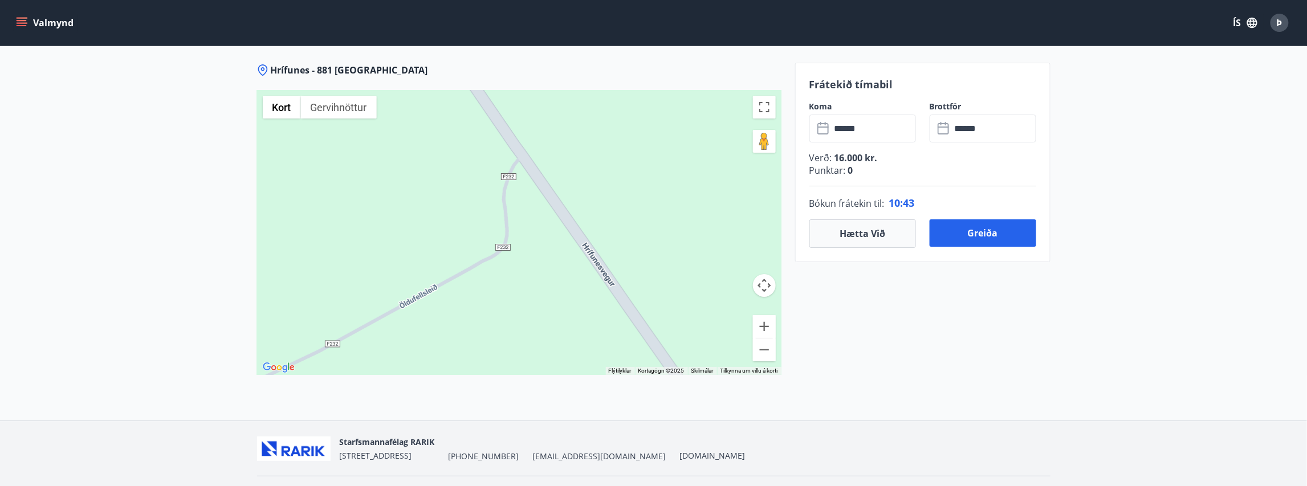
drag, startPoint x: 499, startPoint y: 140, endPoint x: 503, endPoint y: 354, distance: 214.3
click at [503, 354] on div "Hrífunes - 881 Kirkjubæjarklaustri ← Færa til vinstri → Færa til hægri ↑ Færa u…" at bounding box center [519, 242] width 524 height 357
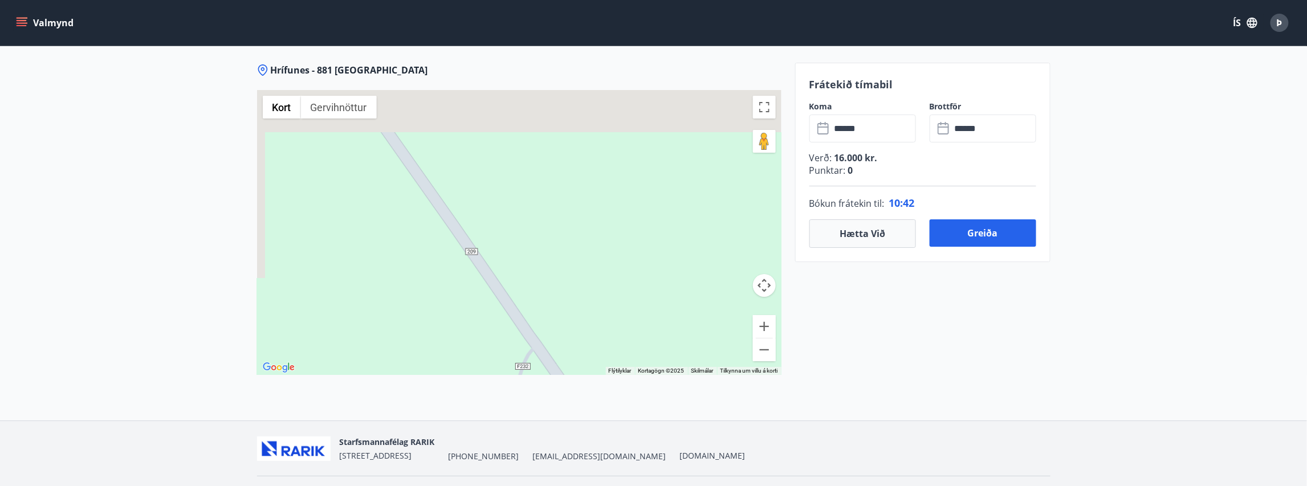
drag, startPoint x: 445, startPoint y: 96, endPoint x: 460, endPoint y: 296, distance: 201.2
click at [460, 296] on div at bounding box center [519, 232] width 524 height 285
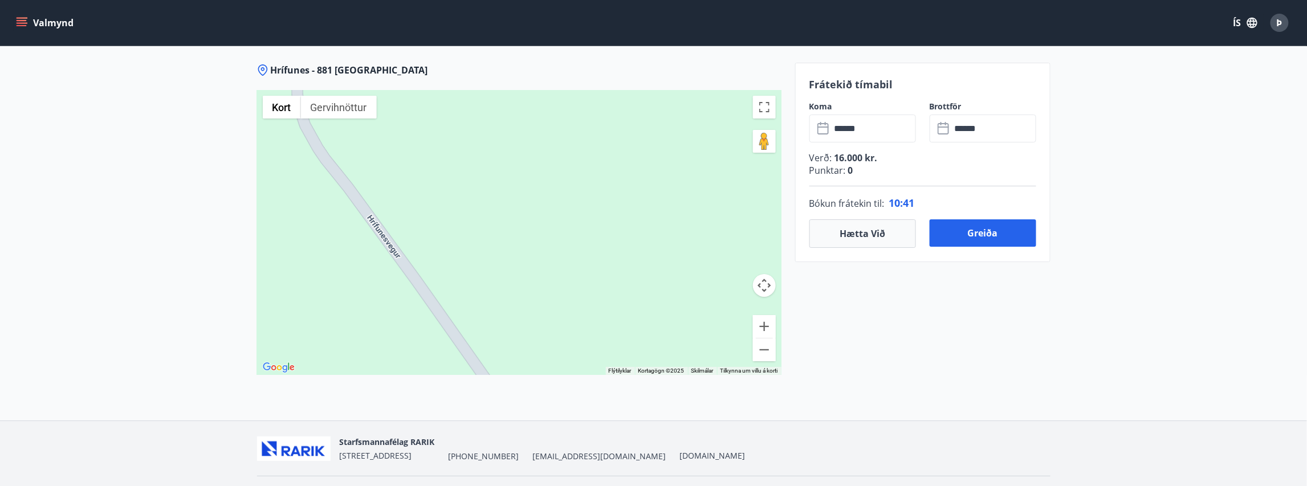
drag, startPoint x: 481, startPoint y: 155, endPoint x: 490, endPoint y: 233, distance: 78.0
click at [535, 313] on div at bounding box center [519, 232] width 524 height 285
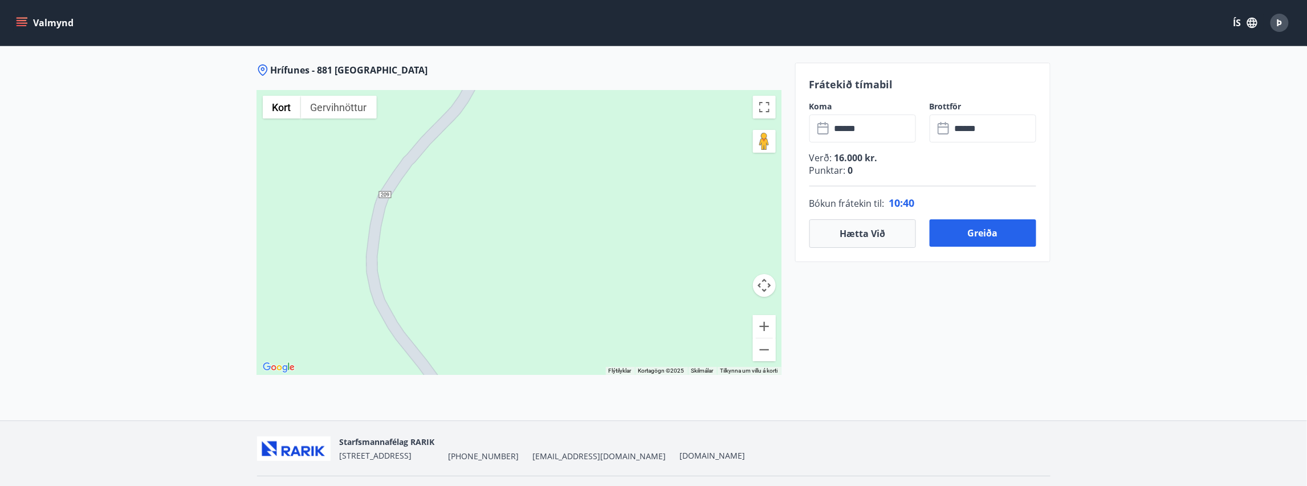
drag, startPoint x: 411, startPoint y: 113, endPoint x: 498, endPoint y: 212, distance: 131.2
click at [488, 291] on div at bounding box center [519, 232] width 524 height 285
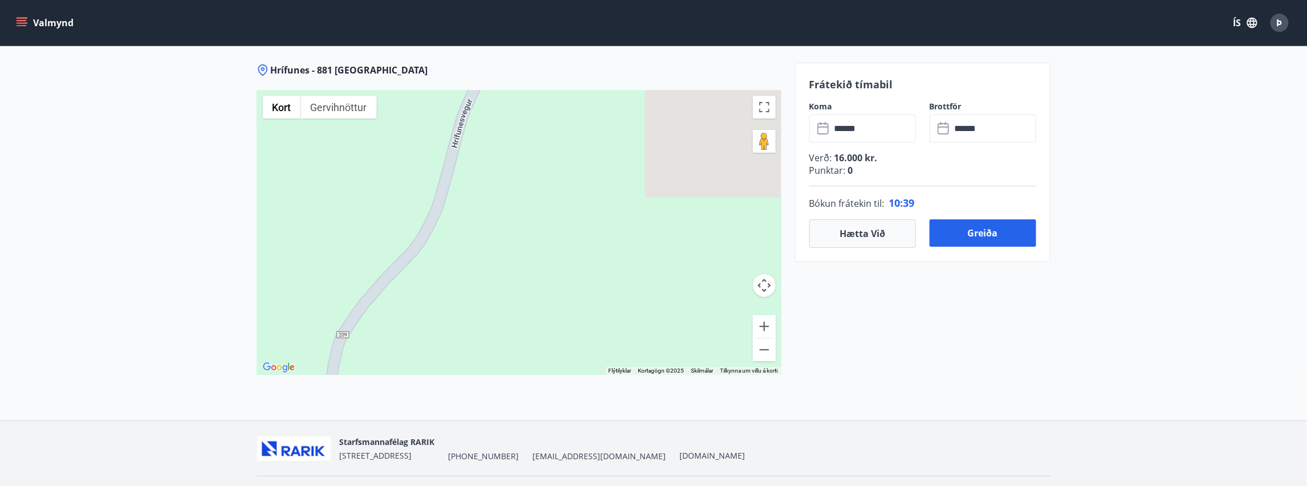
drag, startPoint x: 510, startPoint y: 159, endPoint x: 542, endPoint y: 233, distance: 80.7
click at [467, 314] on div at bounding box center [519, 232] width 524 height 285
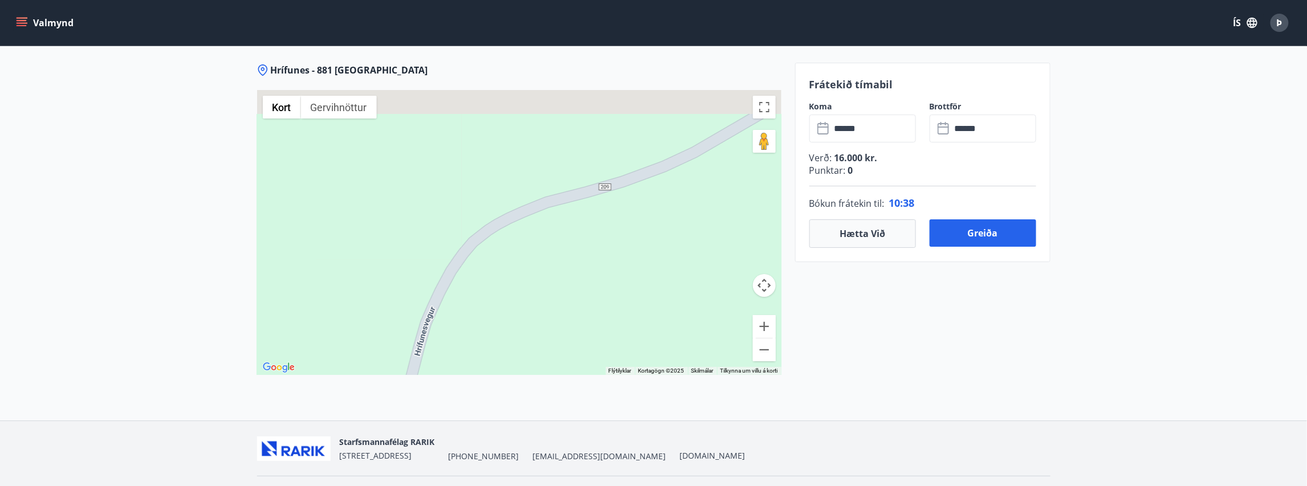
drag, startPoint x: 581, startPoint y: 152, endPoint x: 581, endPoint y: 303, distance: 150.5
click at [542, 364] on div "Hrífunes - 881 Kirkjubæjarklaustri ← Færa til vinstri → Færa til hægri ↑ Færa u…" at bounding box center [519, 242] width 524 height 357
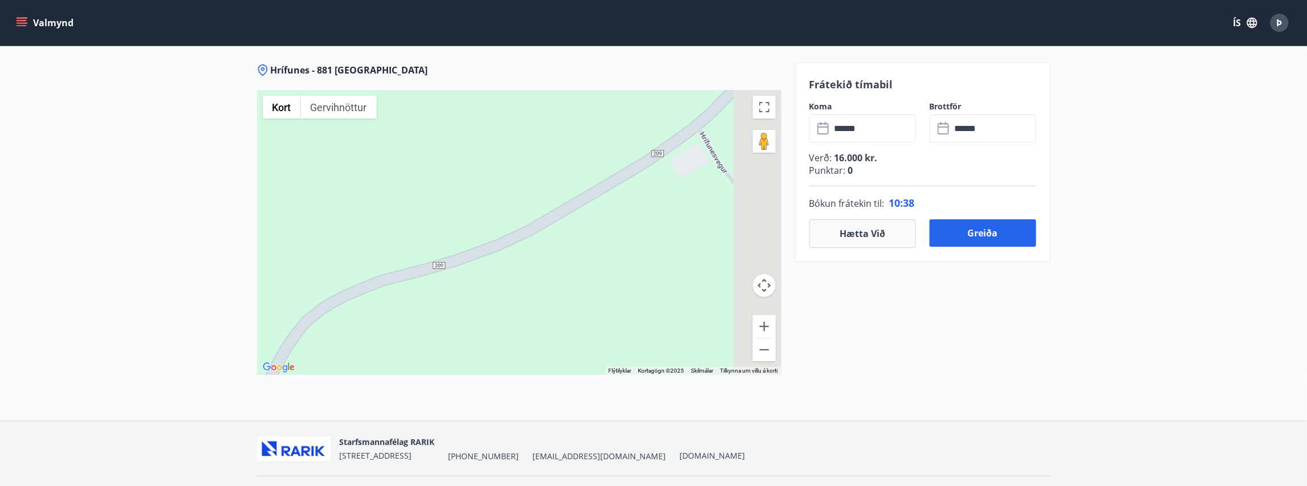
drag, startPoint x: 638, startPoint y: 203, endPoint x: 367, endPoint y: 305, distance: 289.5
click at [367, 305] on div at bounding box center [519, 232] width 524 height 285
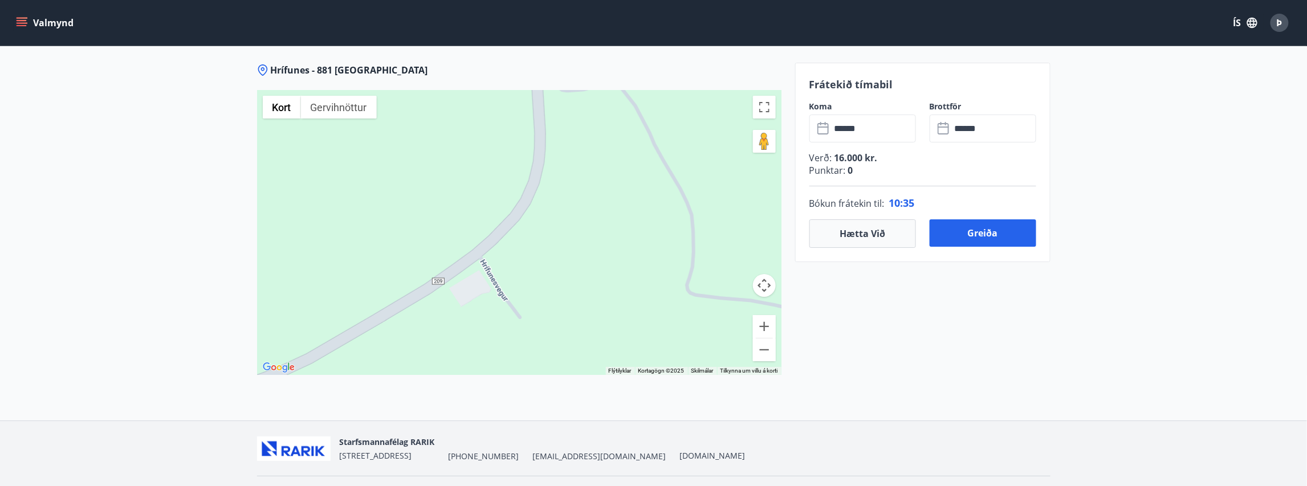
drag, startPoint x: 586, startPoint y: 197, endPoint x: 469, endPoint y: 294, distance: 151.9
click at [469, 294] on div at bounding box center [519, 232] width 524 height 285
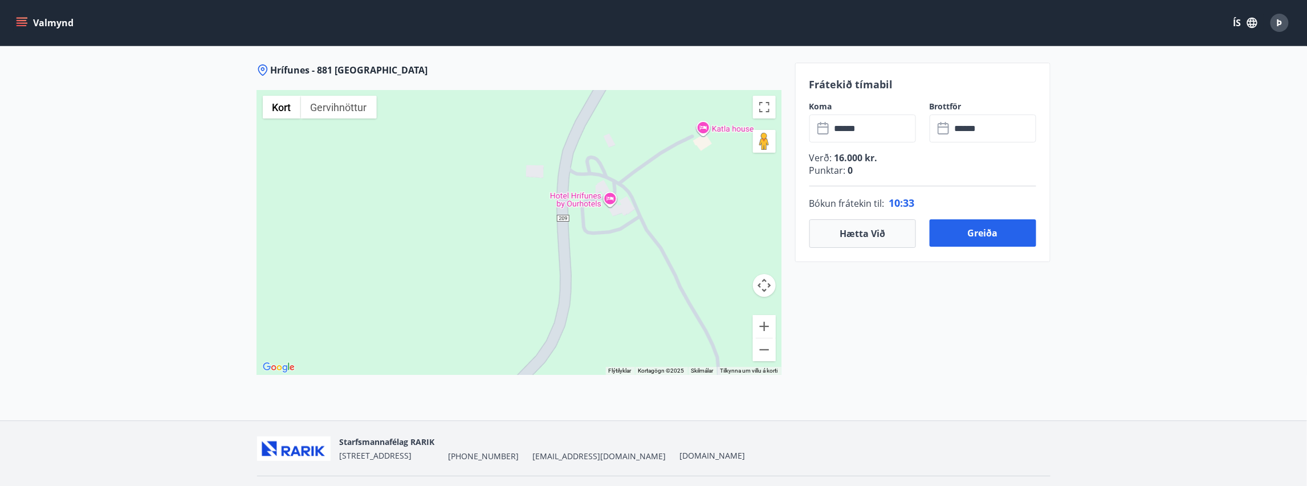
drag, startPoint x: 580, startPoint y: 218, endPoint x: 593, endPoint y: 291, distance: 74.7
click at [593, 291] on div at bounding box center [519, 232] width 524 height 285
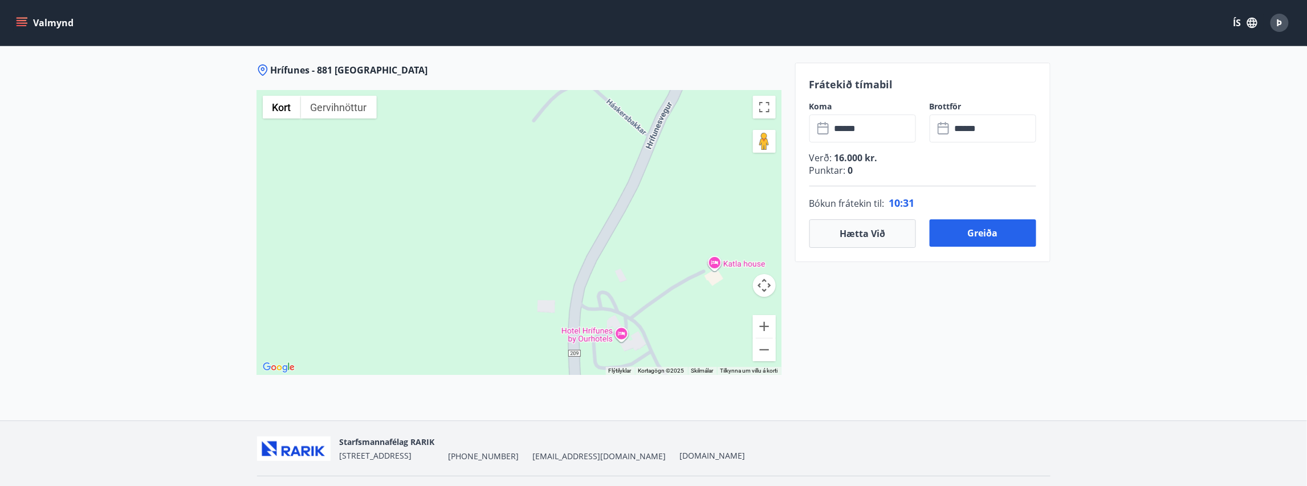
drag, startPoint x: 584, startPoint y: 193, endPoint x: 612, endPoint y: 271, distance: 82.7
click at [598, 324] on div at bounding box center [519, 232] width 524 height 285
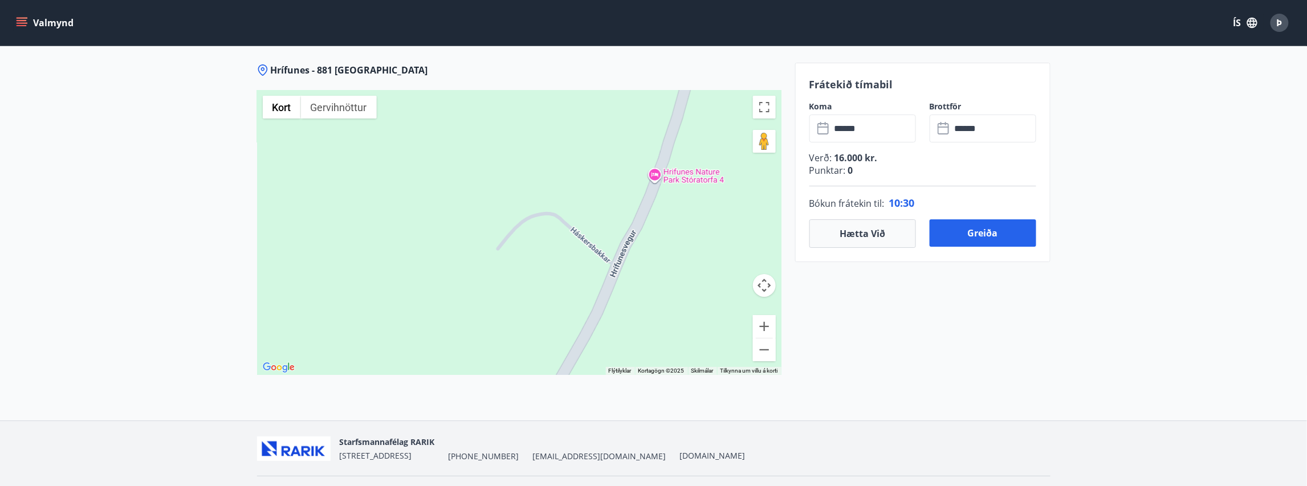
drag, startPoint x: 645, startPoint y: 201, endPoint x: 608, endPoint y: 337, distance: 141.0
click at [608, 337] on div "Notaðu „ctrl + fletta“ til að breyta aðdrætti á kortinu Kort Staðarhættir Gervi…" at bounding box center [519, 232] width 524 height 285
click at [980, 230] on button "Greiða" at bounding box center [983, 232] width 107 height 27
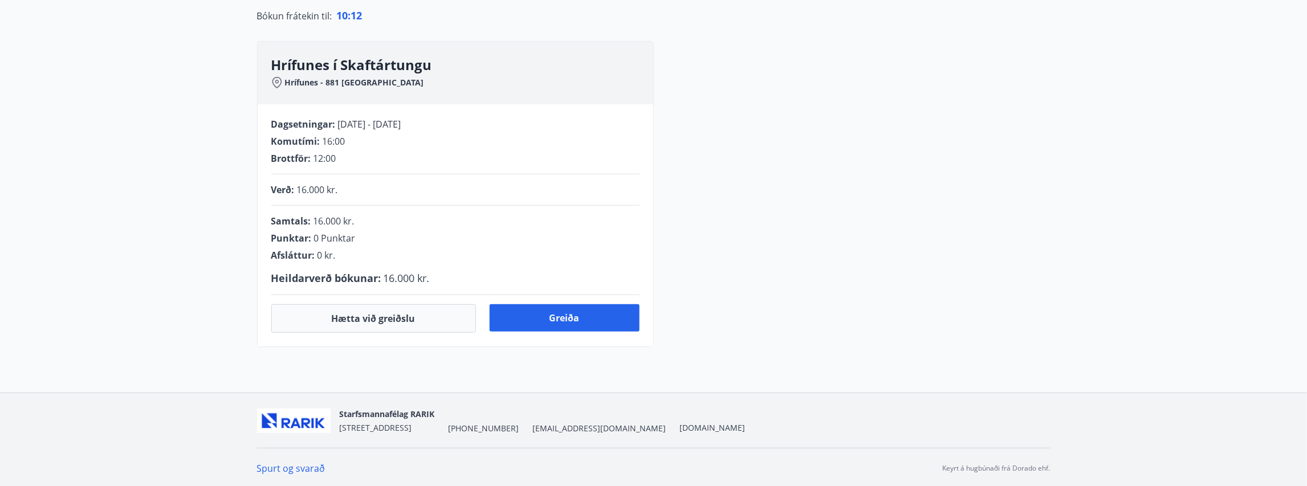
scroll to position [265, 0]
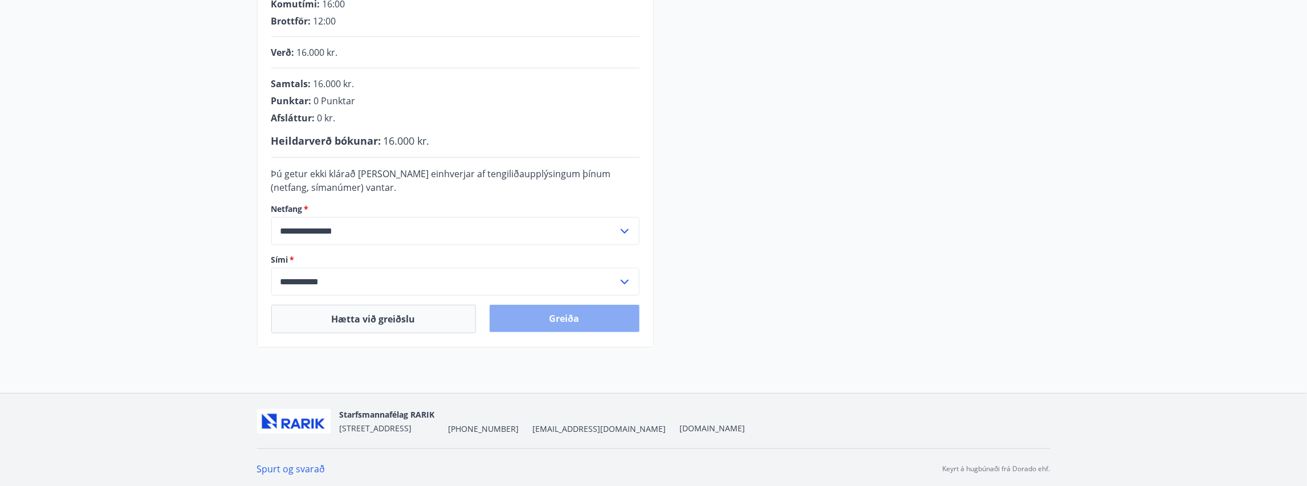
click at [565, 315] on button "Greiða" at bounding box center [565, 318] width 150 height 27
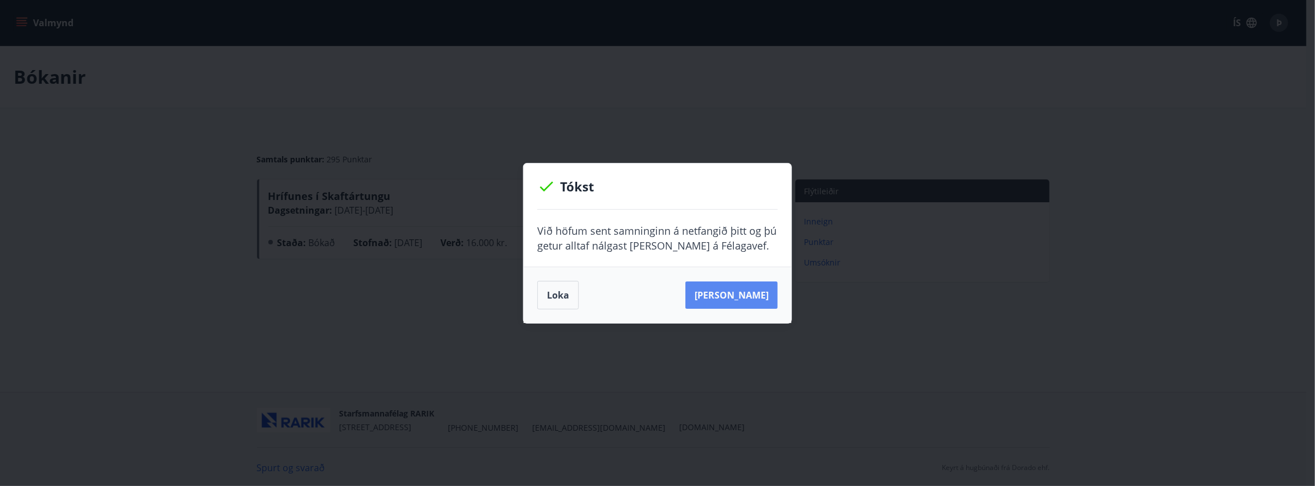
click at [728, 294] on button "[PERSON_NAME]" at bounding box center [732, 295] width 92 height 27
click at [560, 291] on button "Loka" at bounding box center [558, 295] width 42 height 28
